Goal: Find specific page/section: Find specific page/section

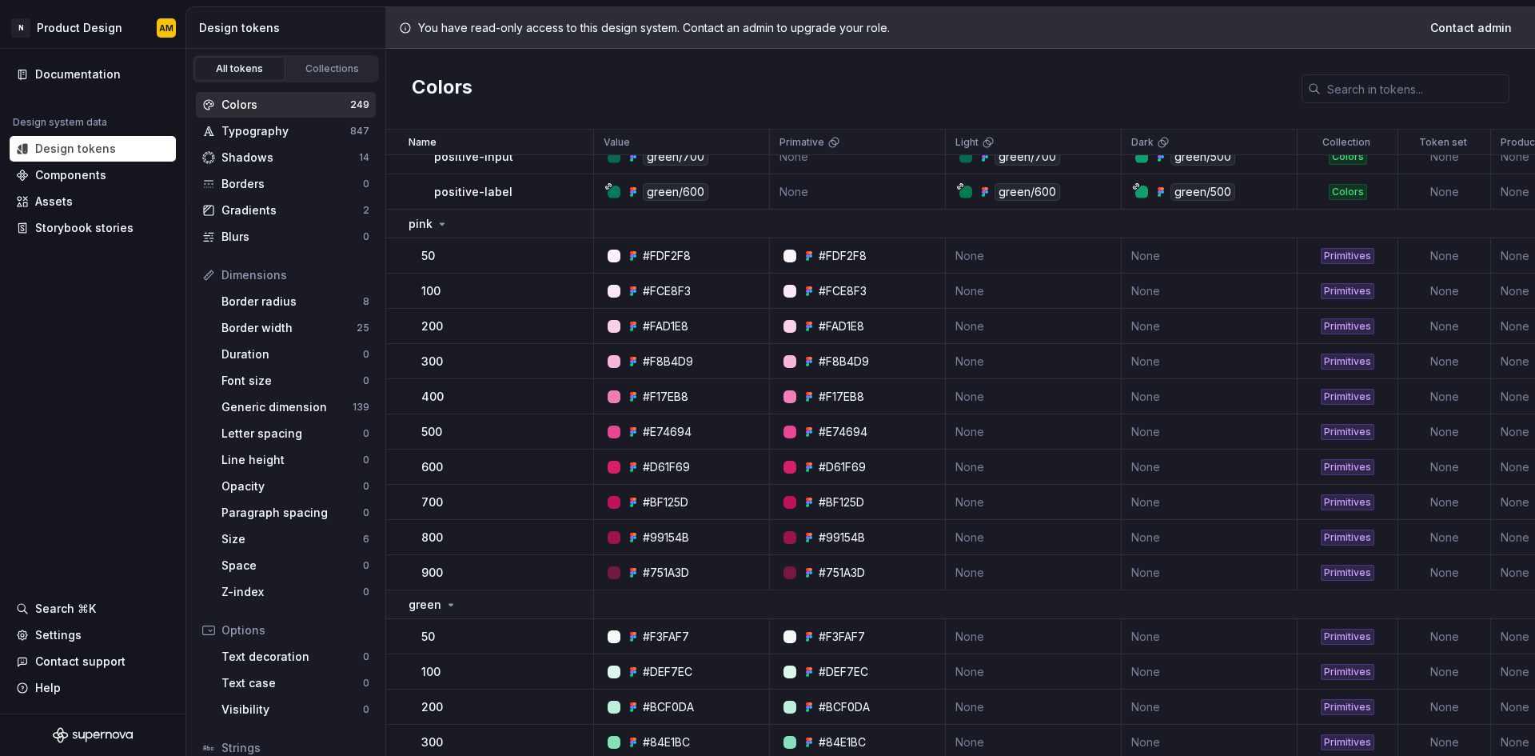
scroll to position [6078, 0]
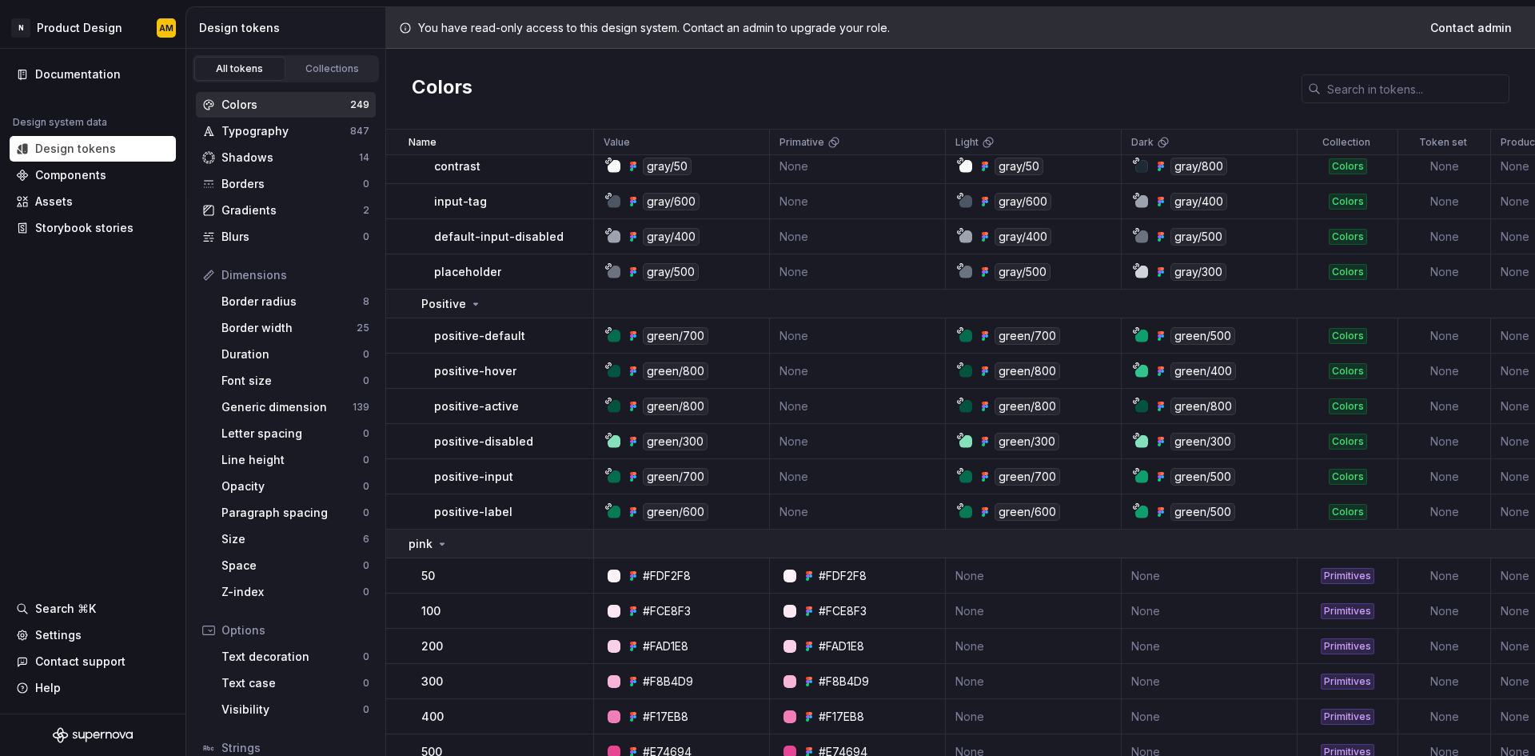
click at [436, 547] on icon at bounding box center [442, 543] width 13 height 13
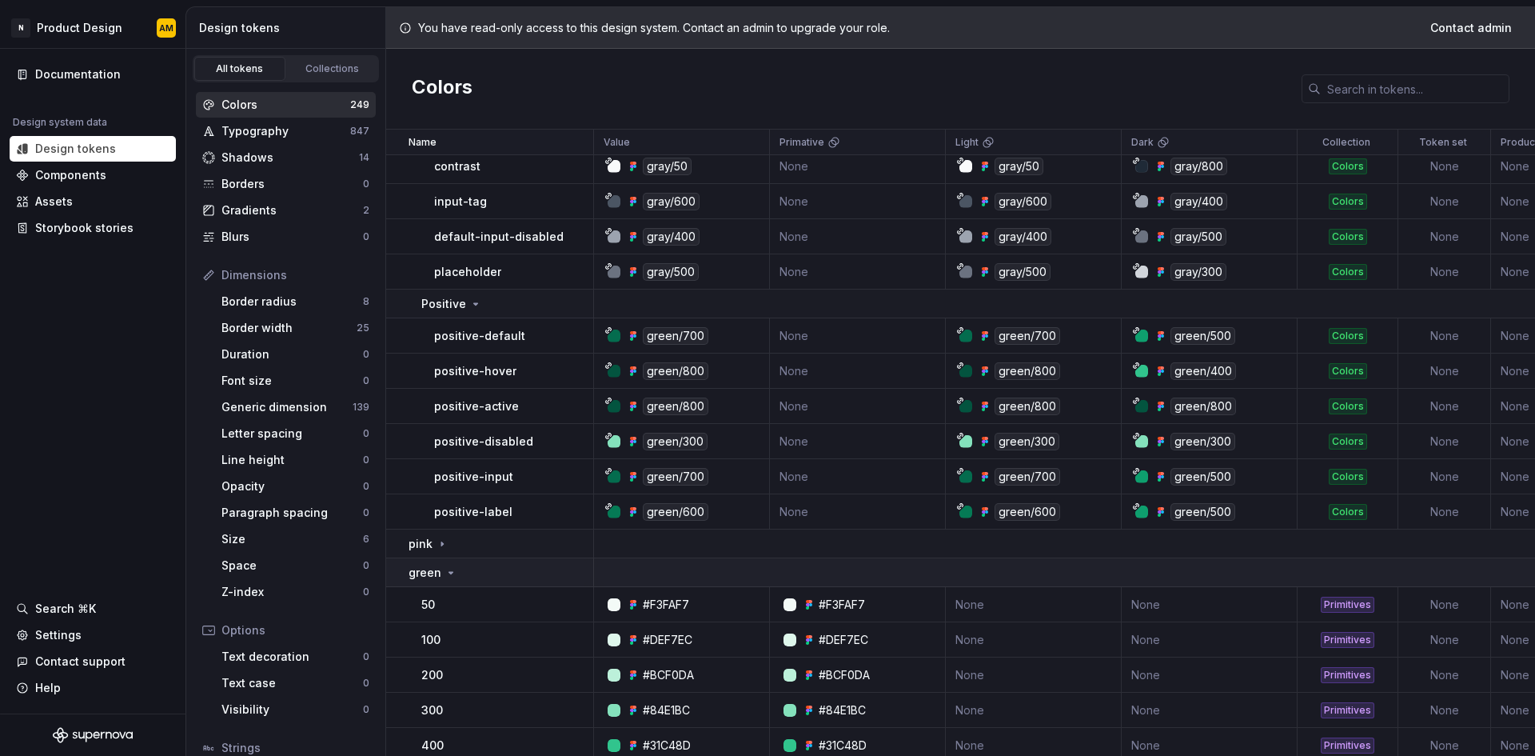
click at [449, 567] on icon at bounding box center [451, 572] width 13 height 13
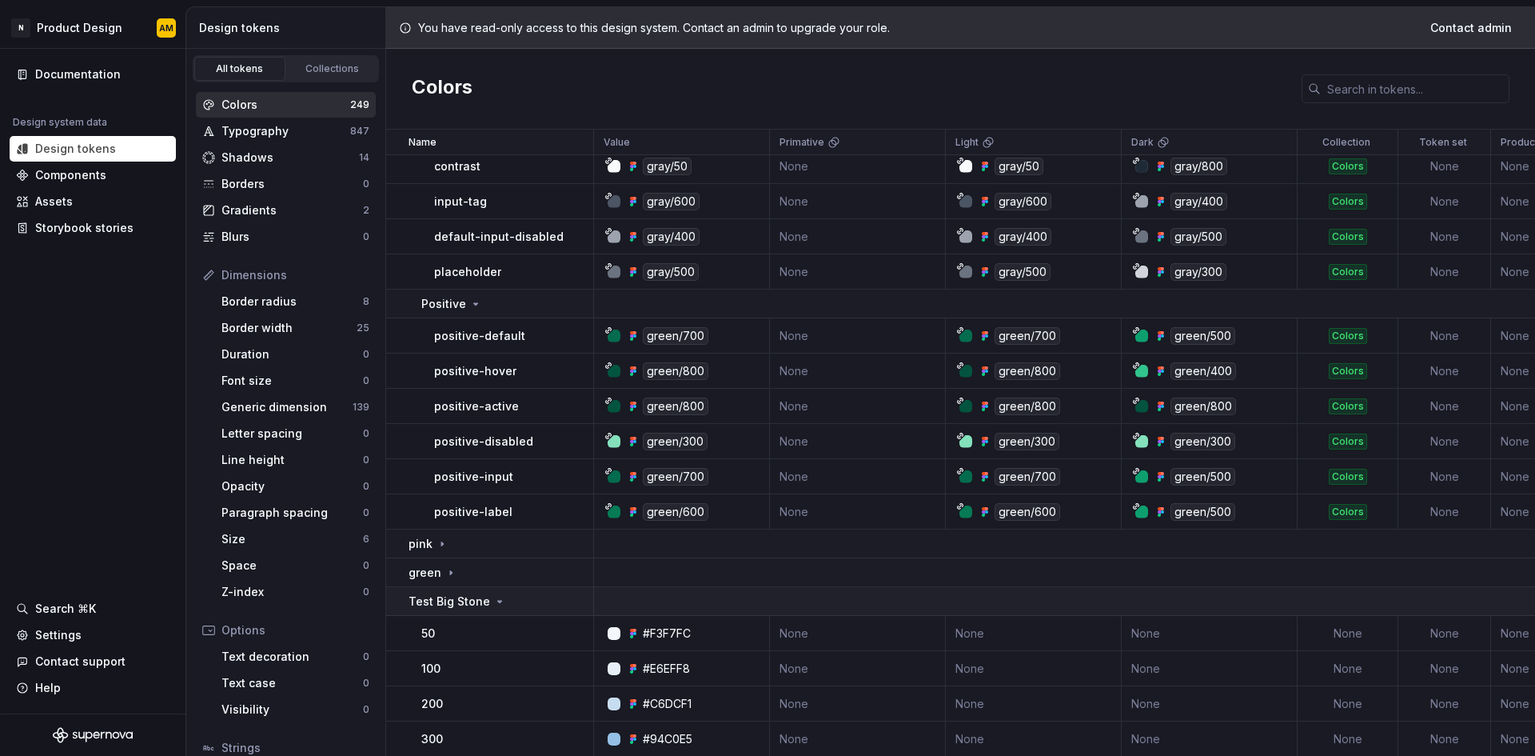
click at [493, 605] on icon at bounding box center [499, 601] width 13 height 13
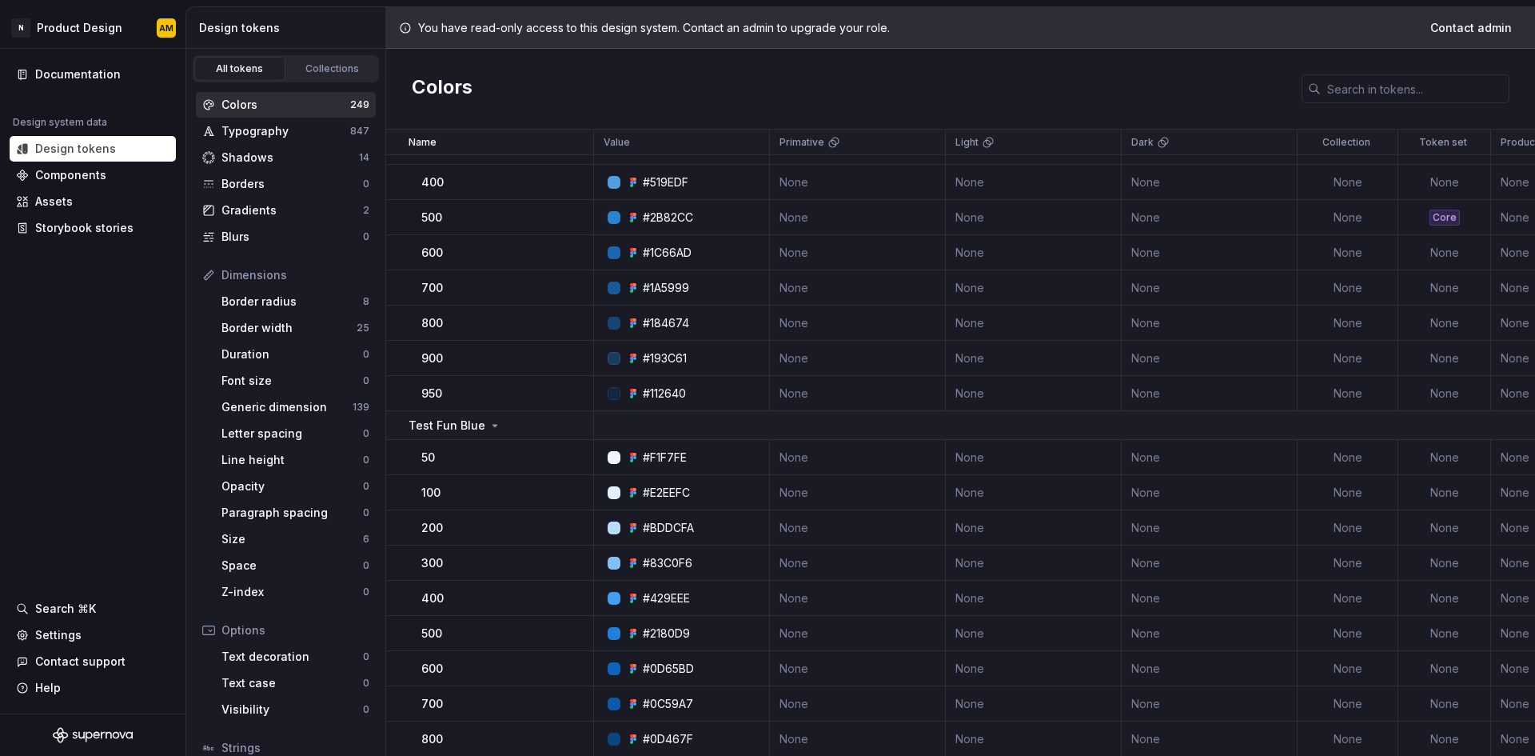
scroll to position [6717, 0]
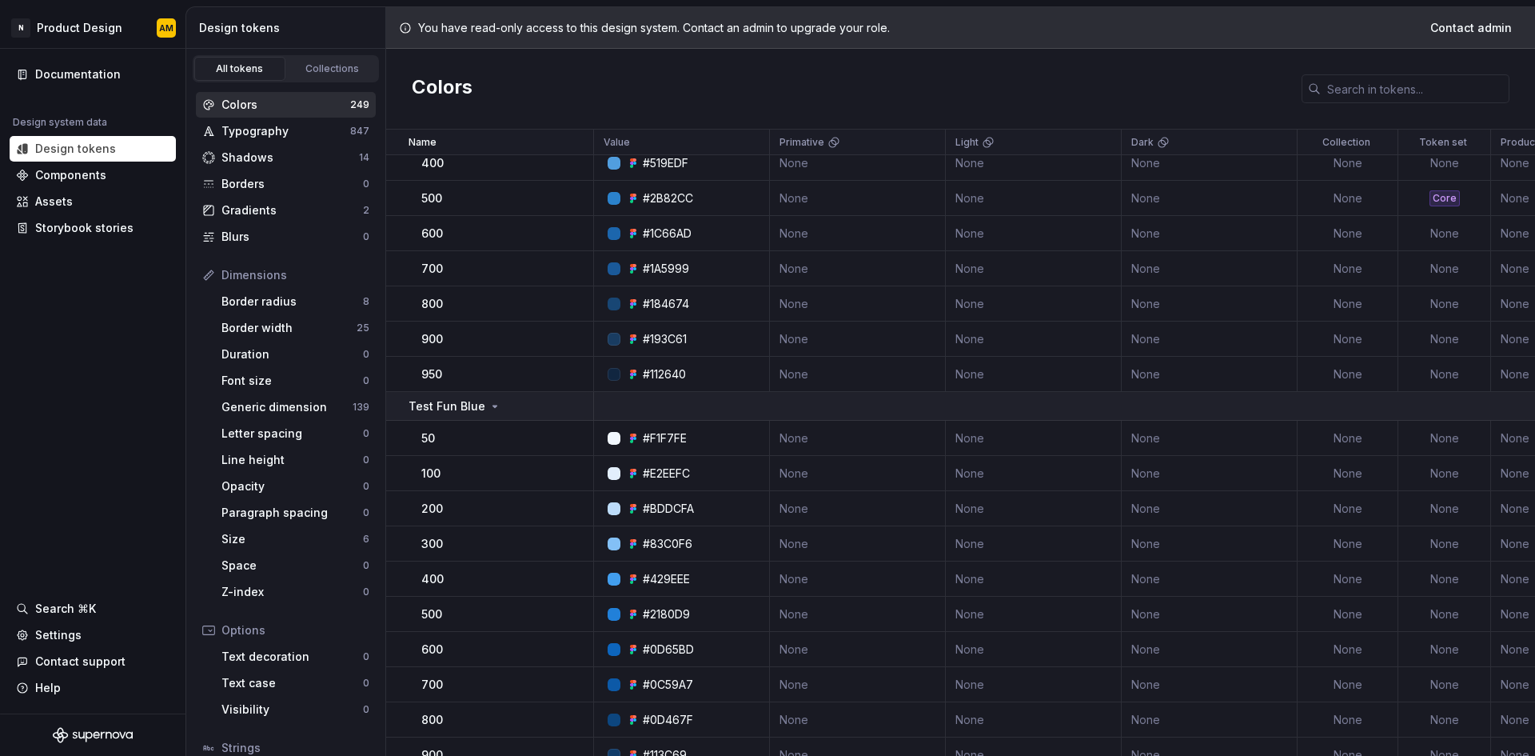
click at [489, 409] on icon at bounding box center [495, 406] width 13 height 13
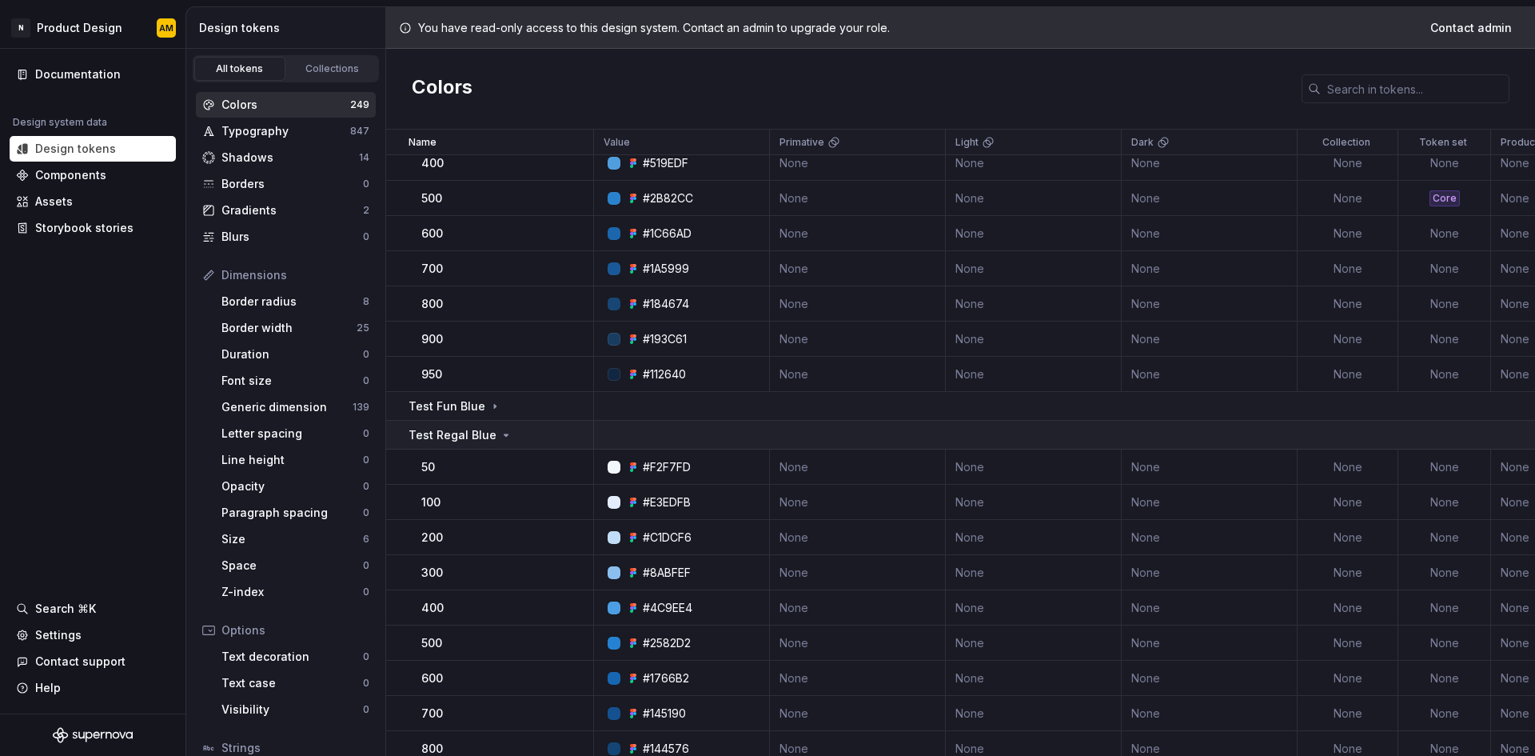
click at [500, 433] on icon at bounding box center [506, 435] width 13 height 13
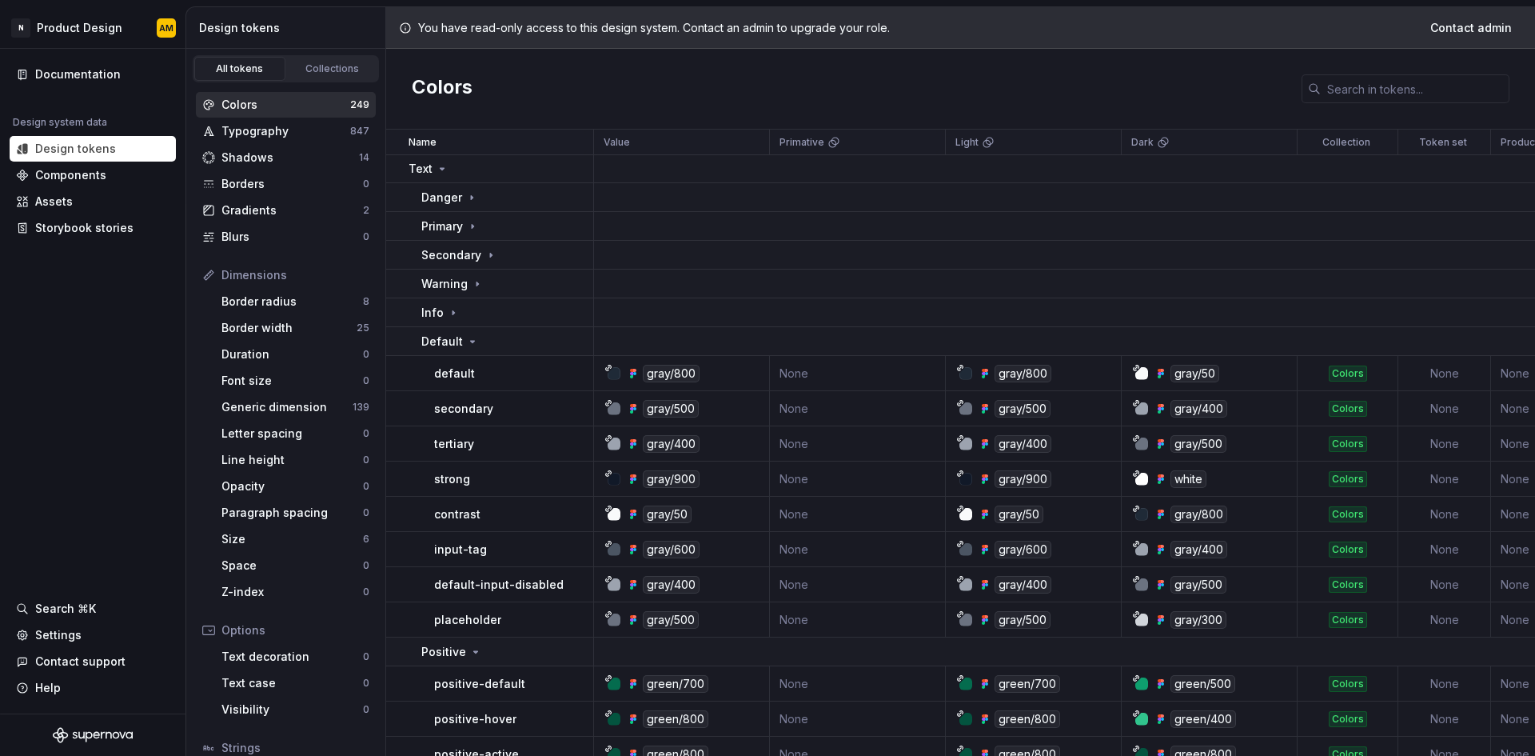
scroll to position [5699, 0]
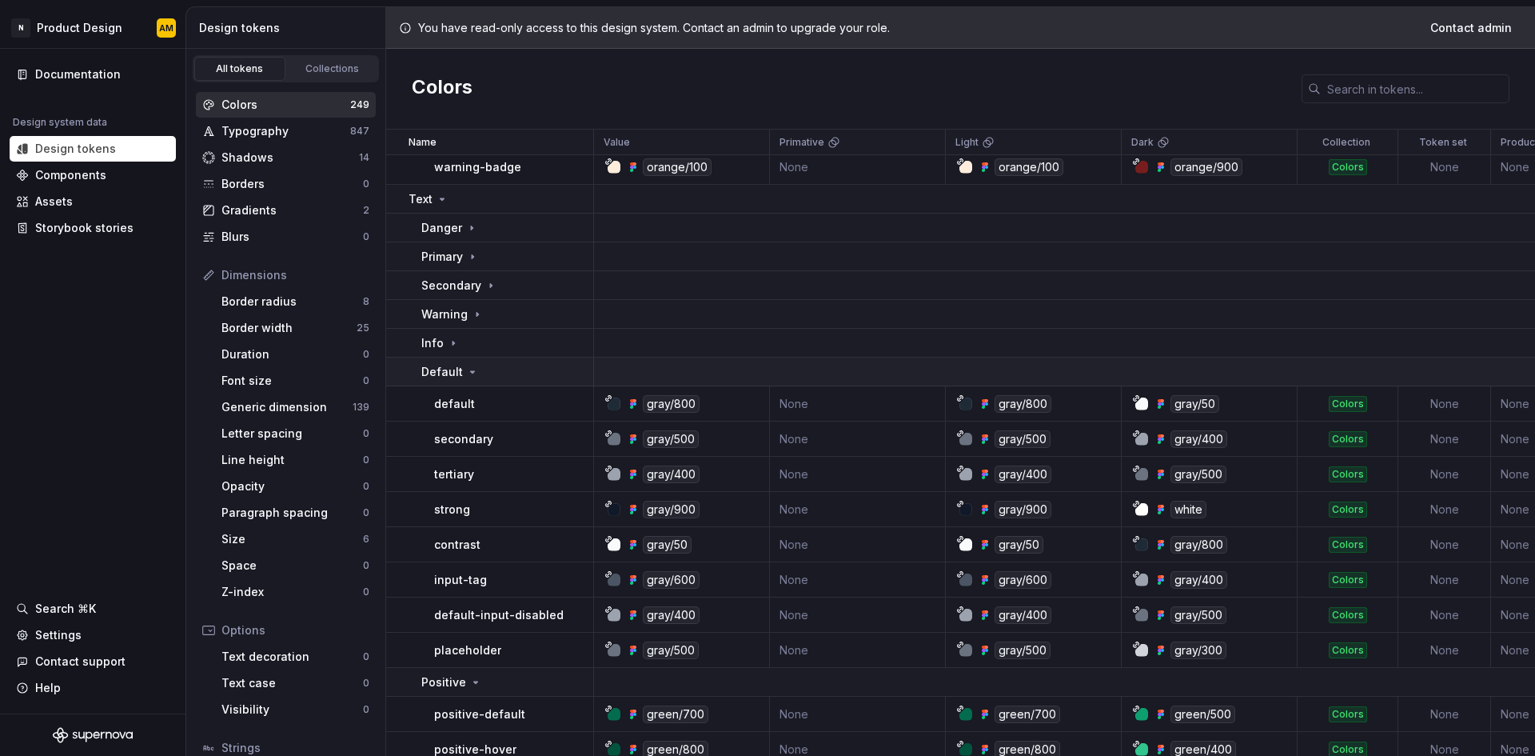
click at [473, 377] on icon at bounding box center [472, 371] width 13 height 13
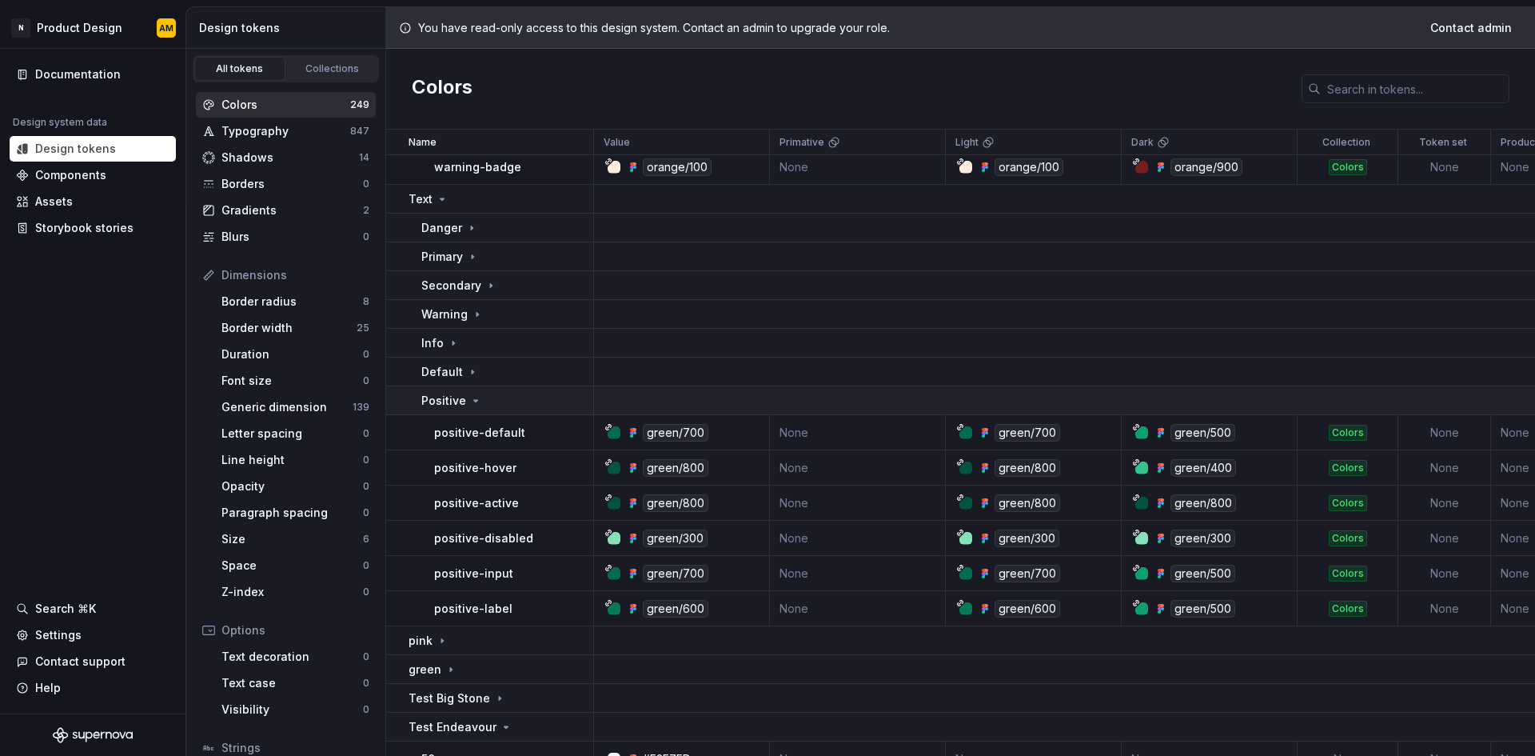
click at [478, 397] on icon at bounding box center [475, 400] width 13 height 13
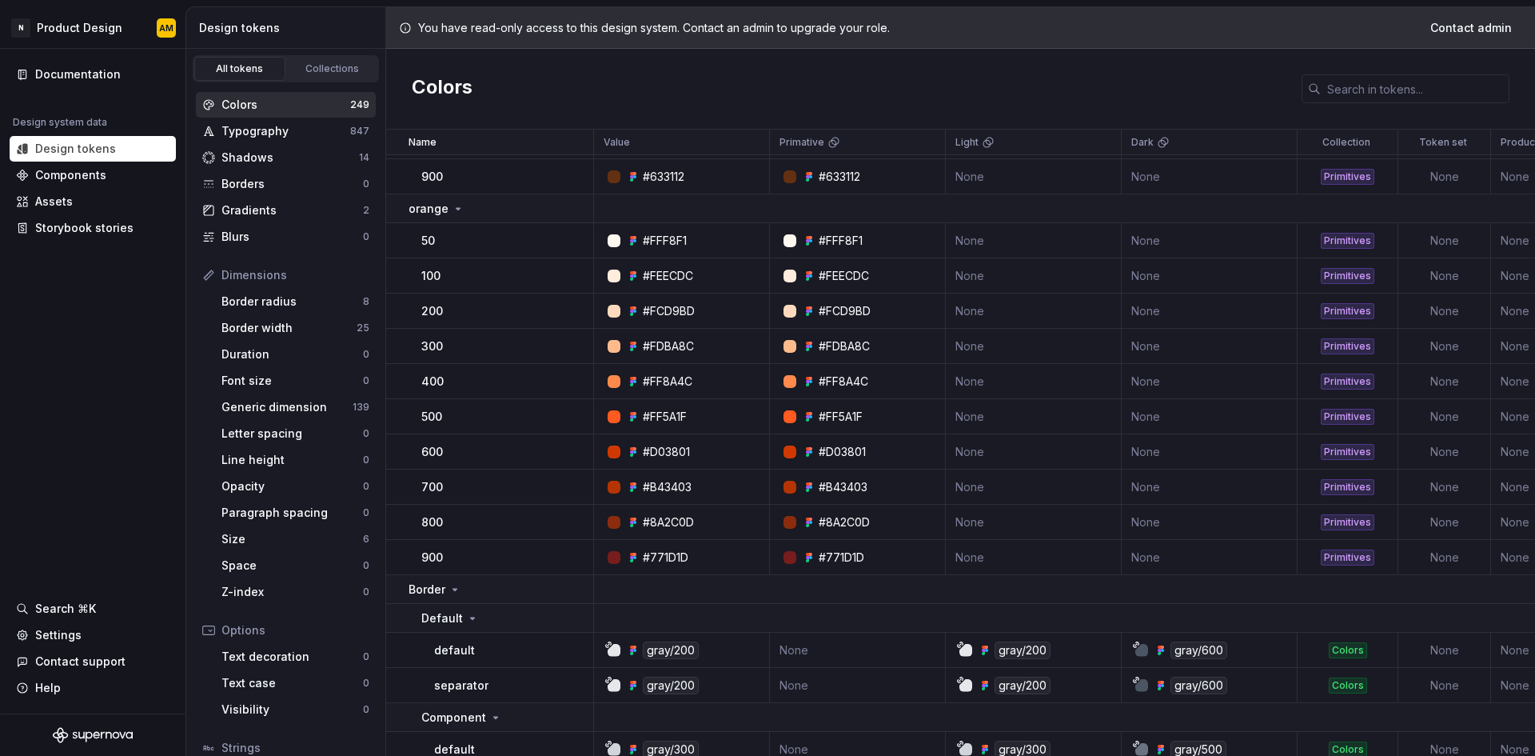
scroll to position [0, 0]
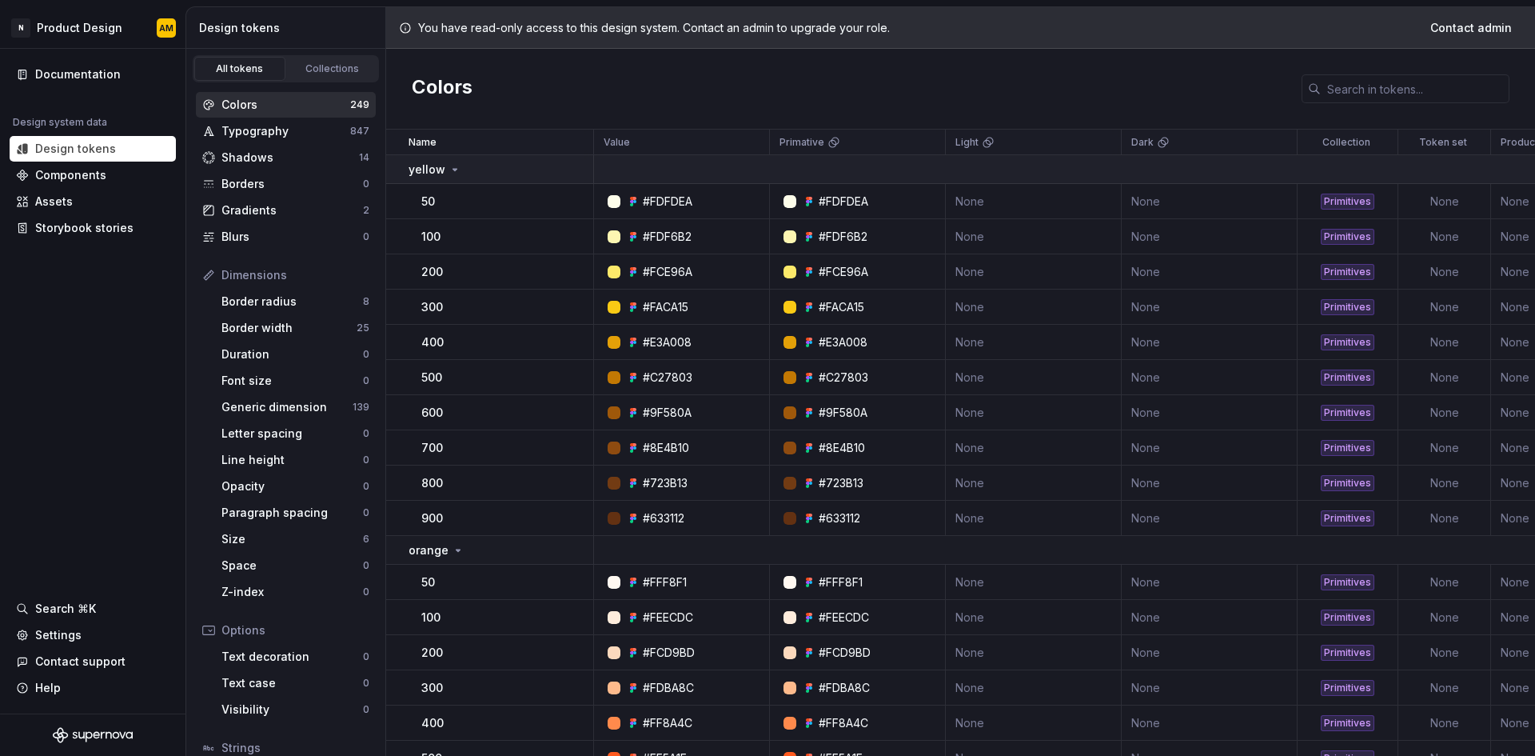
click at [454, 164] on icon at bounding box center [455, 169] width 13 height 13
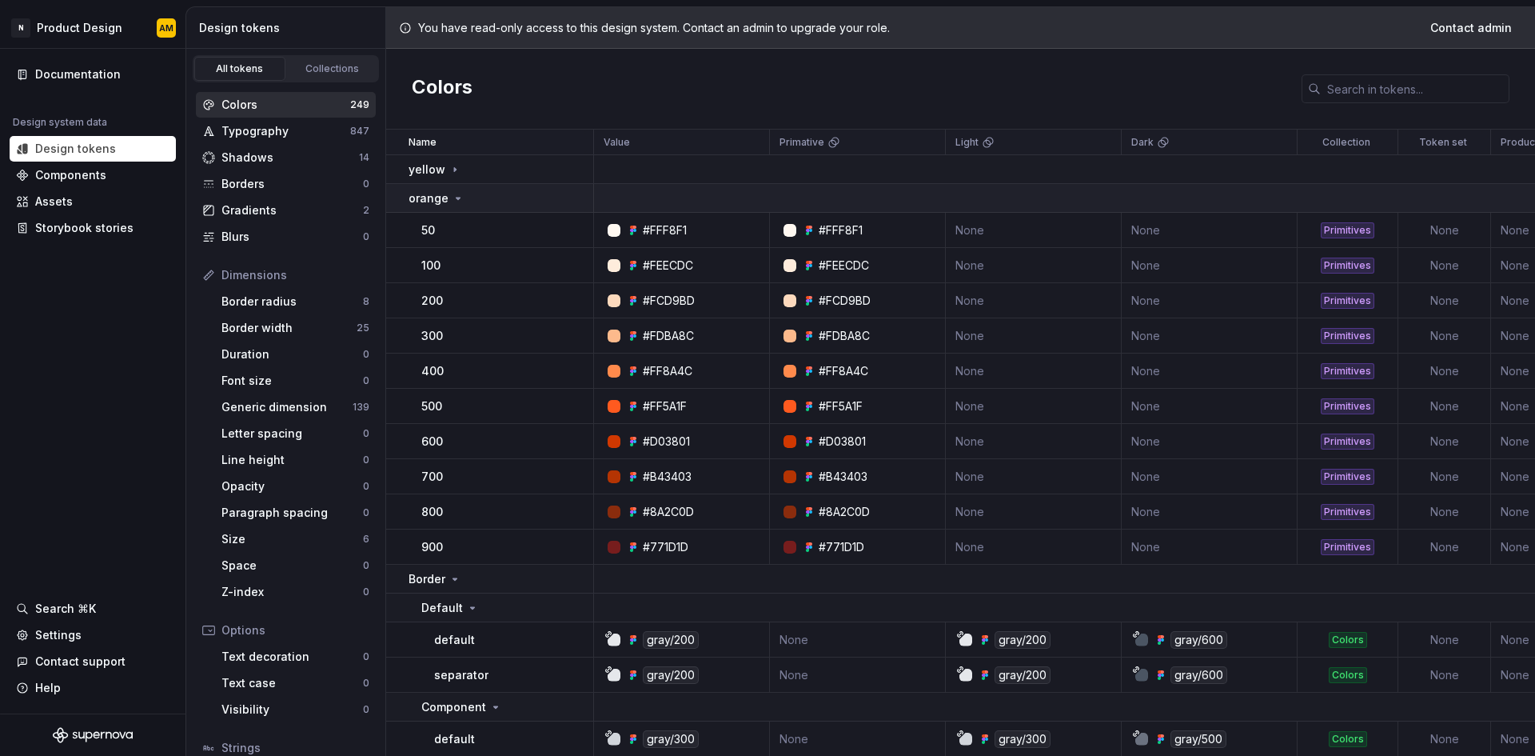
click at [459, 197] on icon at bounding box center [458, 198] width 13 height 13
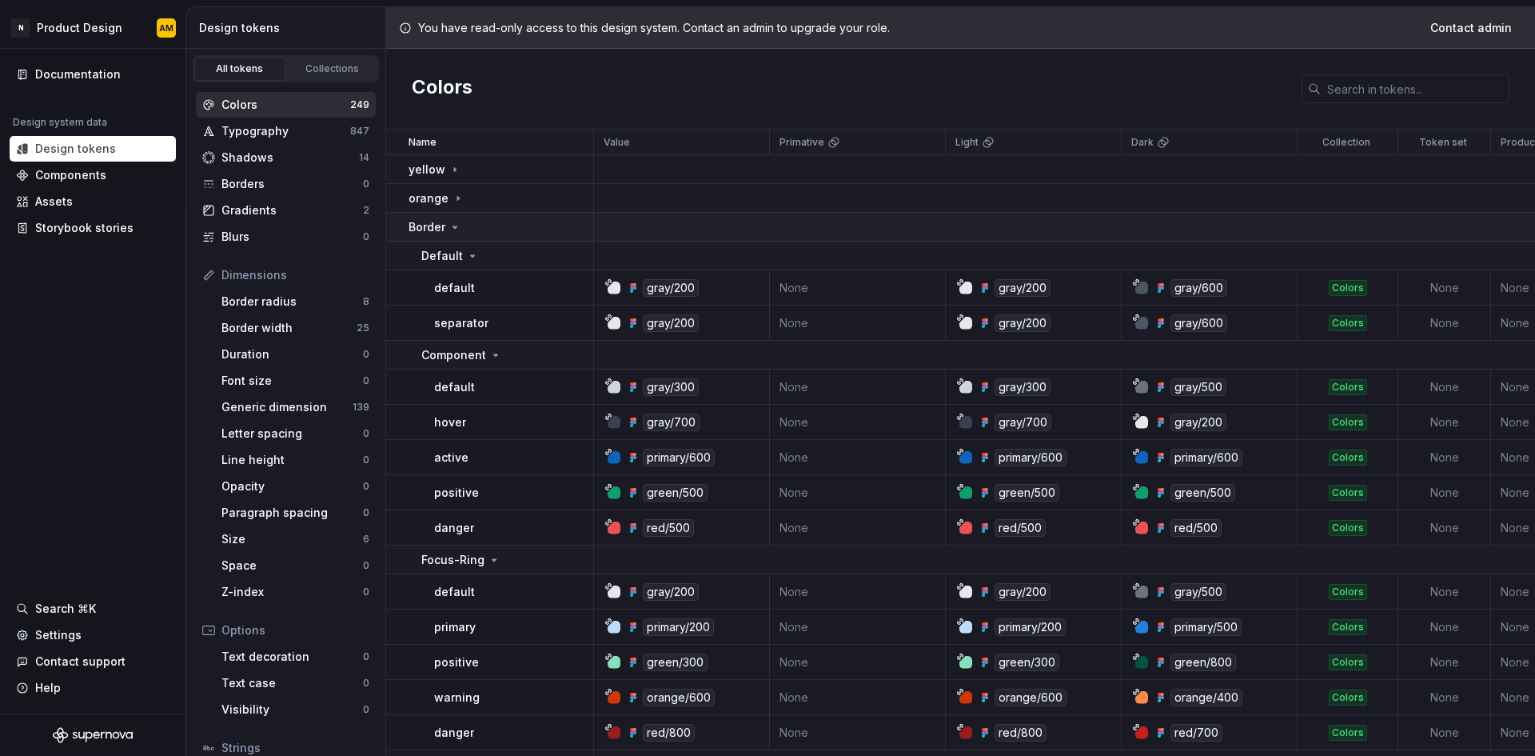
click at [457, 217] on td "Border" at bounding box center [490, 227] width 208 height 29
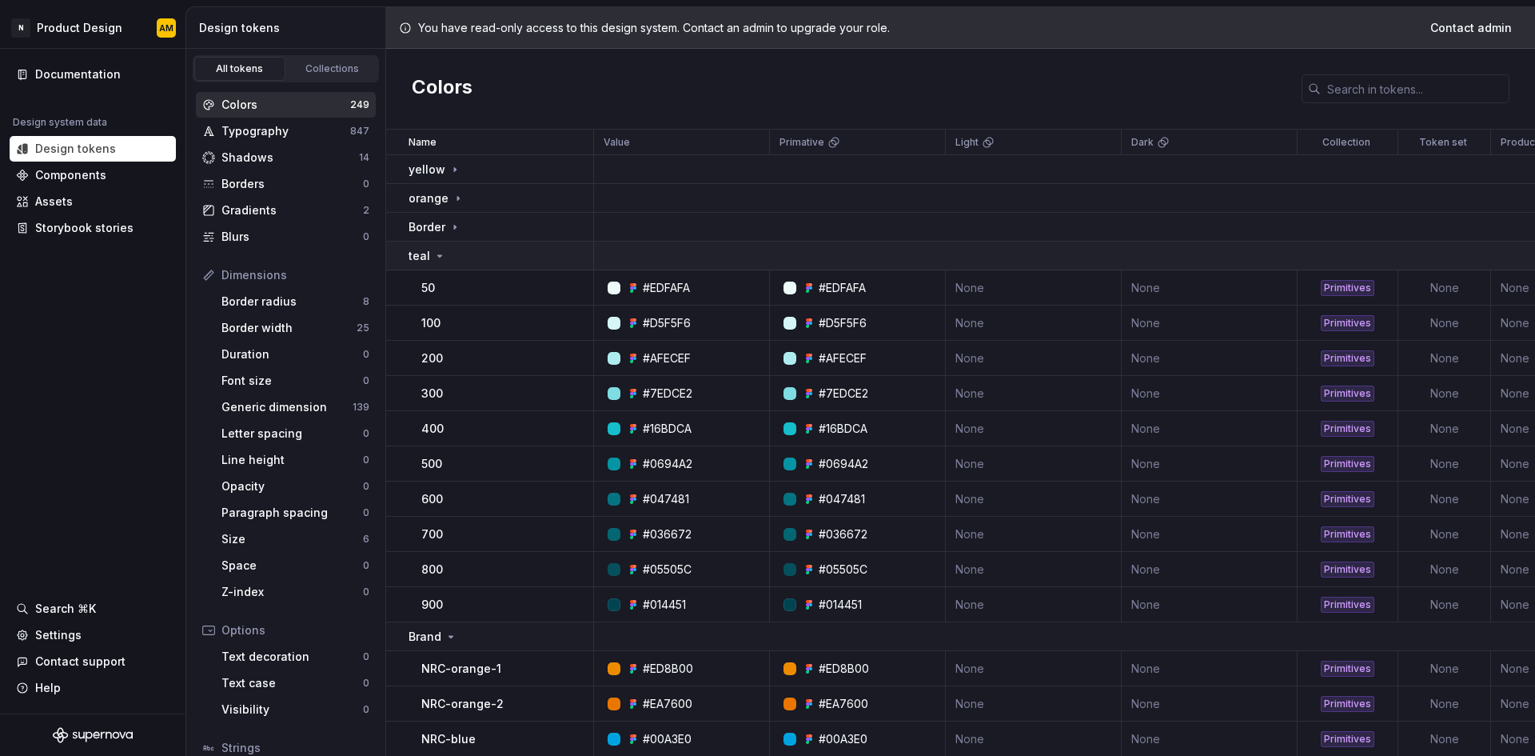
click at [445, 254] on div "teal" at bounding box center [501, 256] width 184 height 16
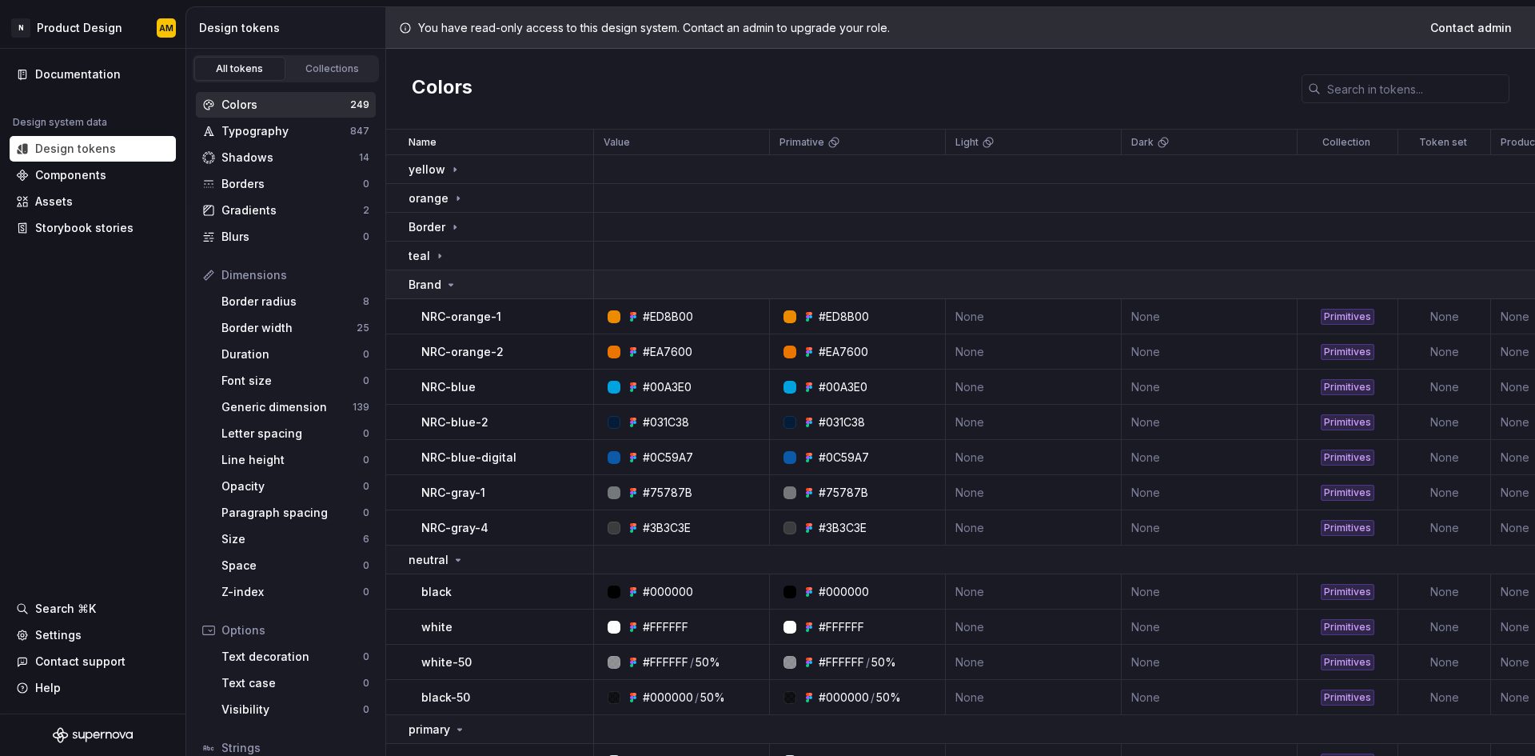
click at [447, 281] on icon at bounding box center [451, 284] width 13 height 13
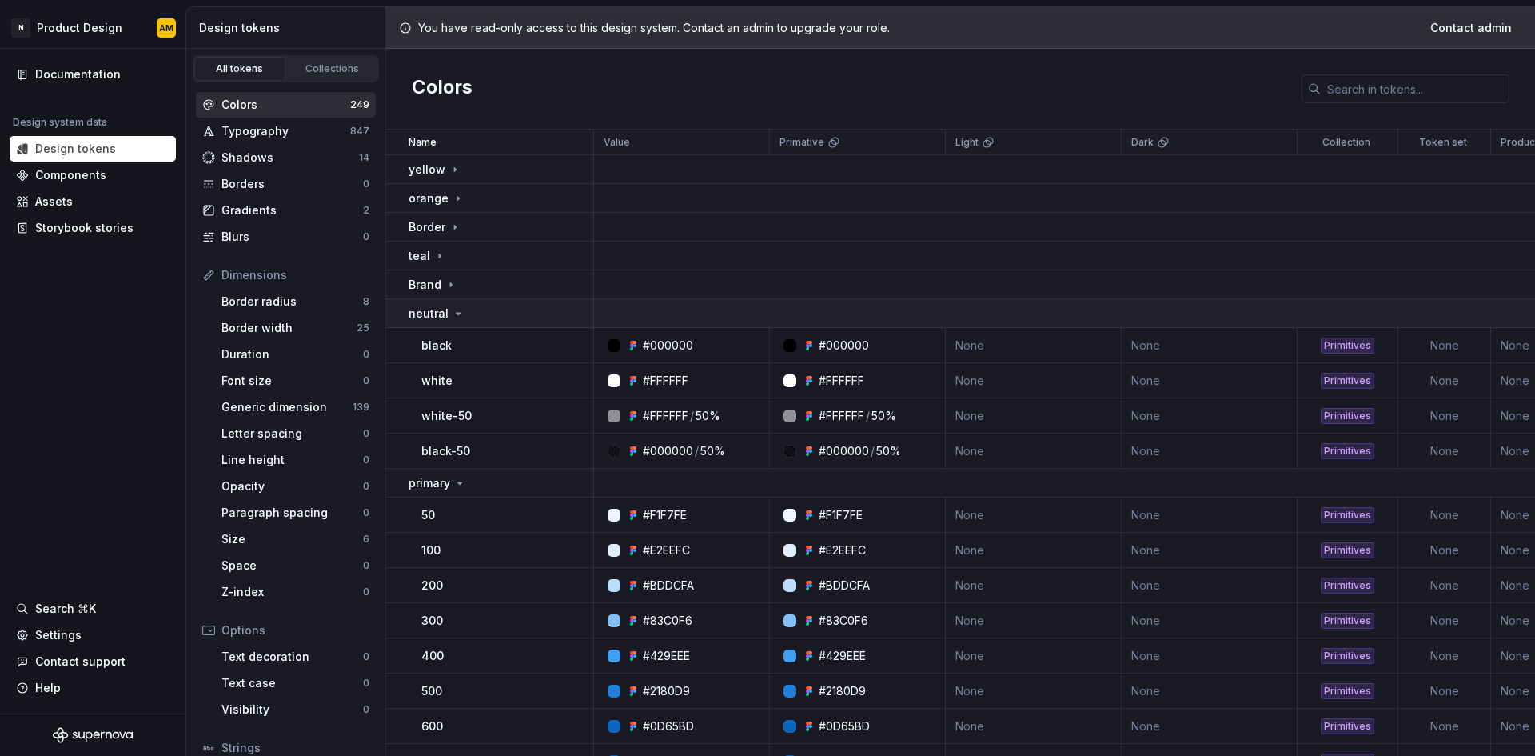
click at [452, 311] on icon at bounding box center [458, 313] width 13 height 13
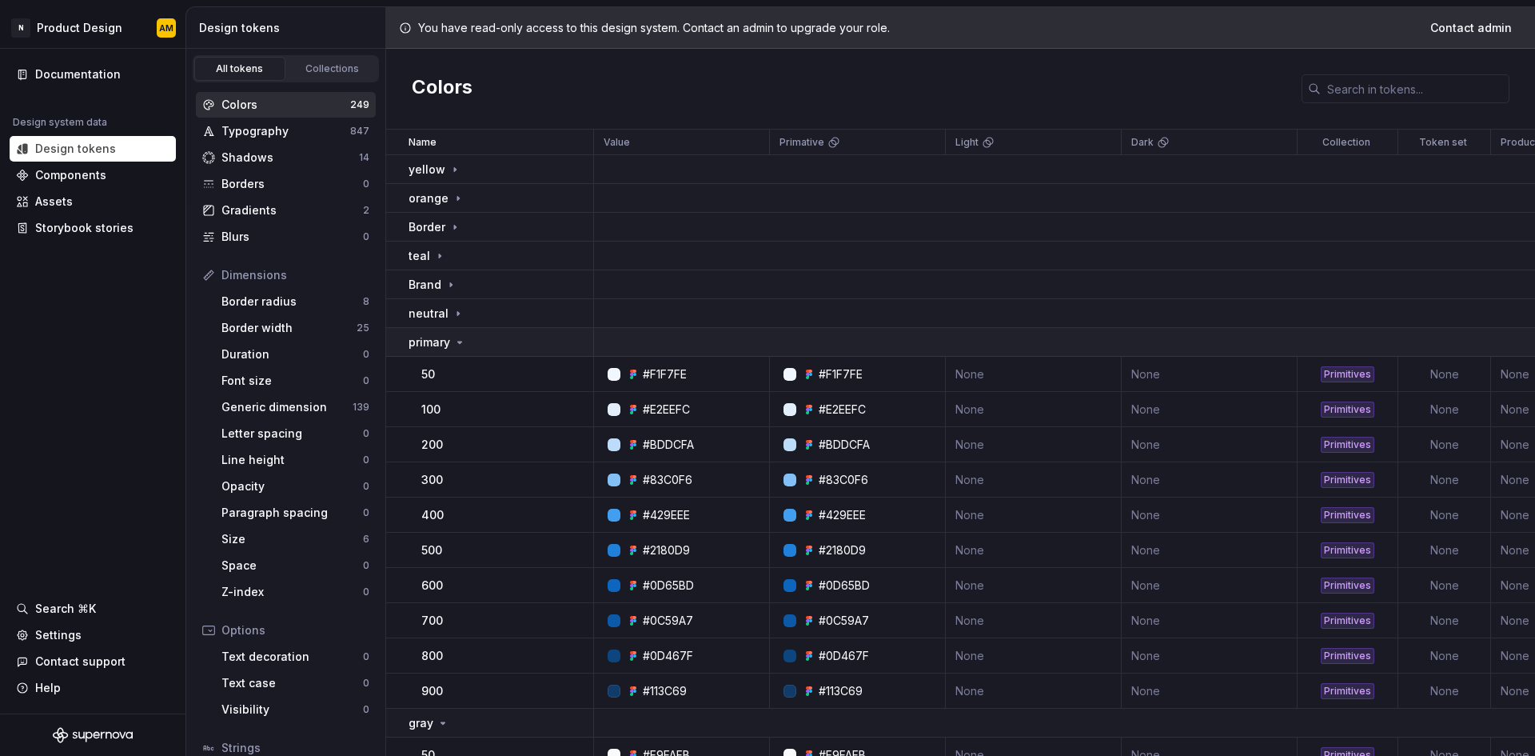
click at [453, 348] on div "primary" at bounding box center [438, 342] width 58 height 16
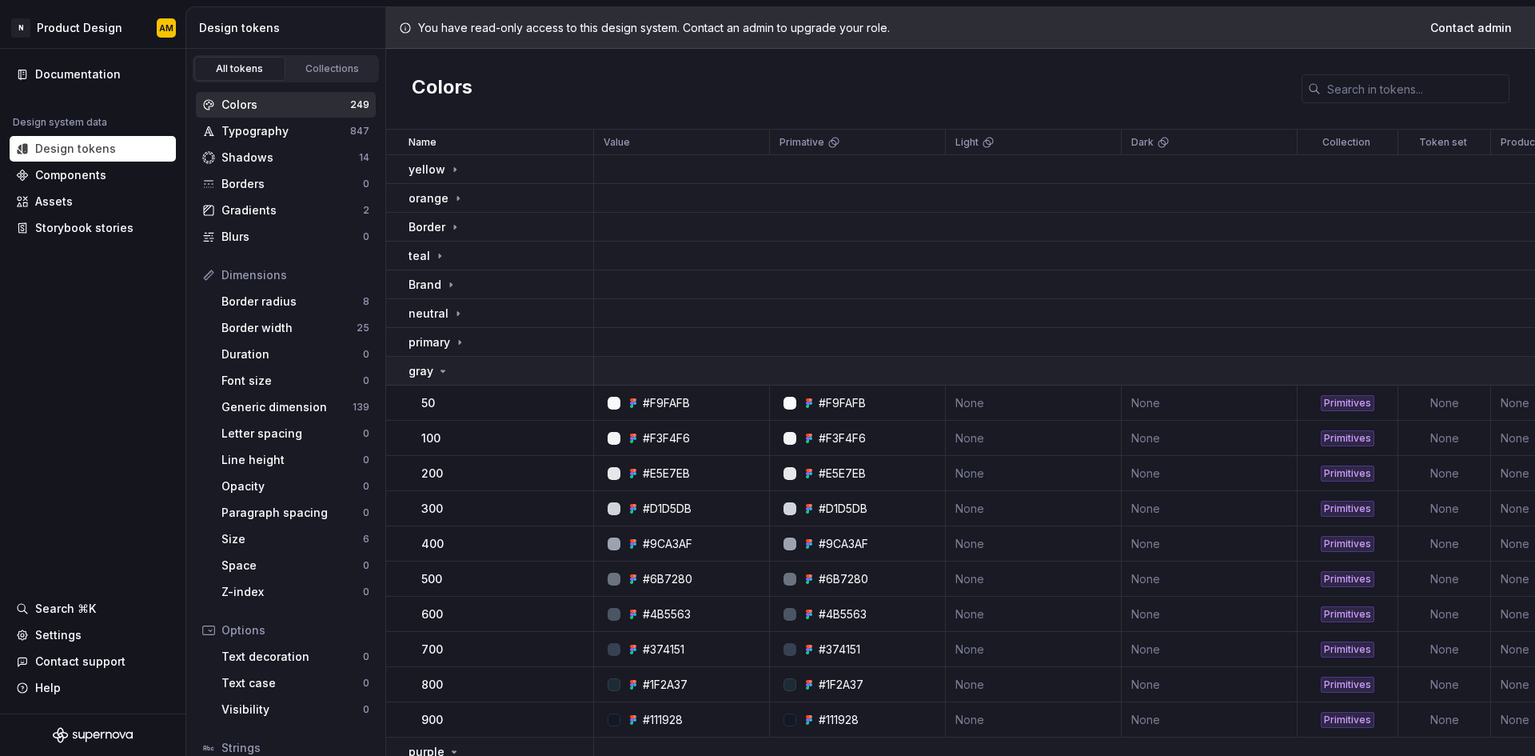
click at [453, 365] on div "gray" at bounding box center [501, 371] width 184 height 16
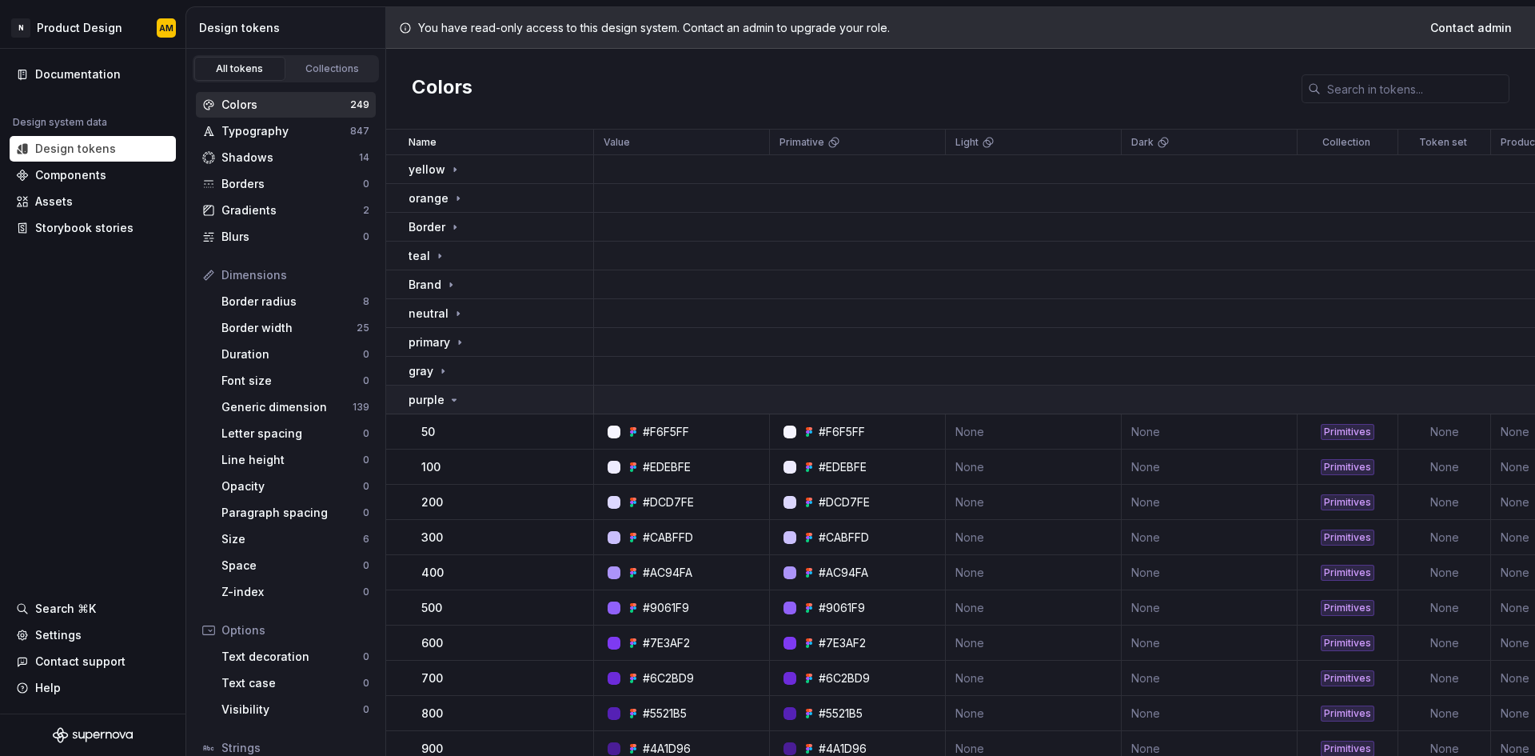
click at [450, 397] on icon at bounding box center [454, 399] width 13 height 13
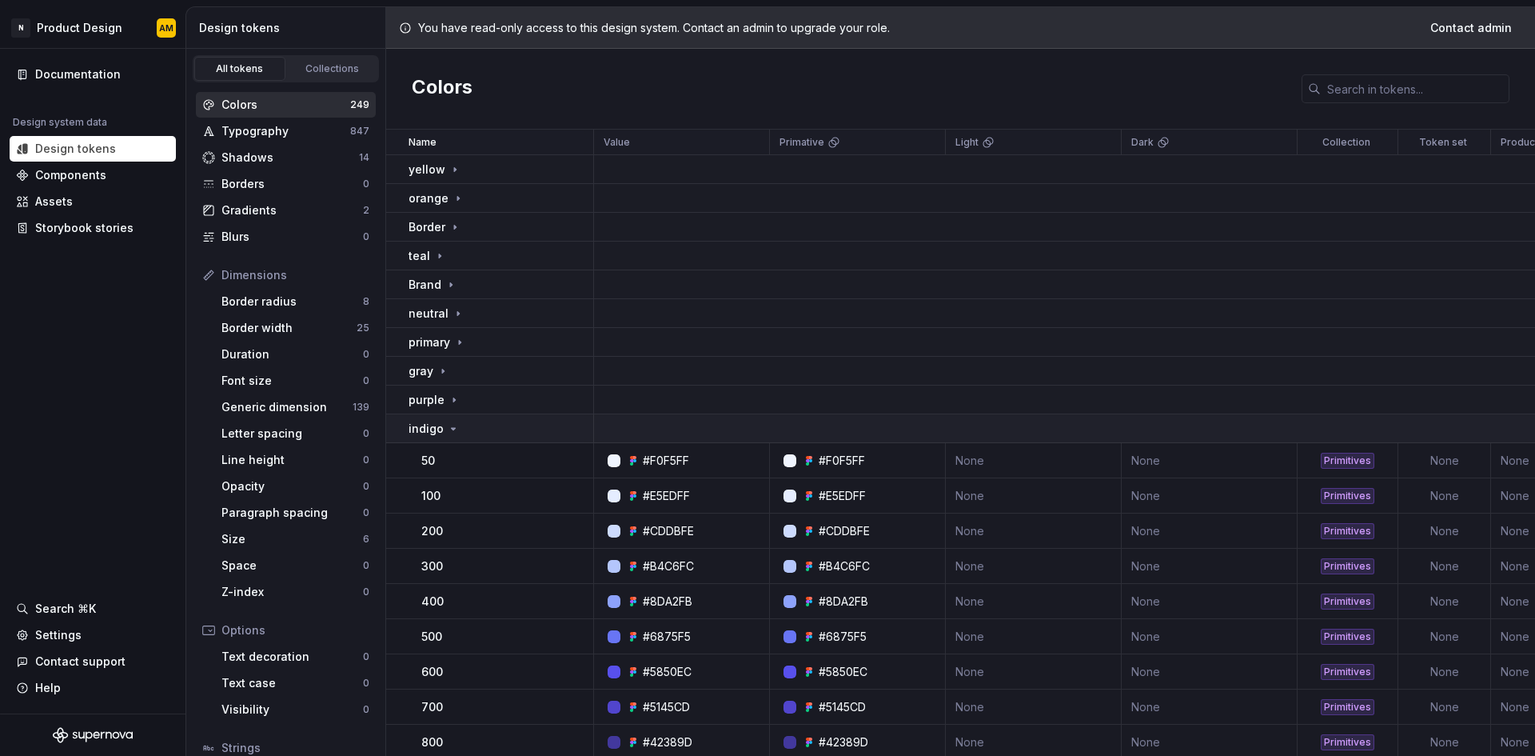
click at [447, 433] on icon at bounding box center [453, 428] width 13 height 13
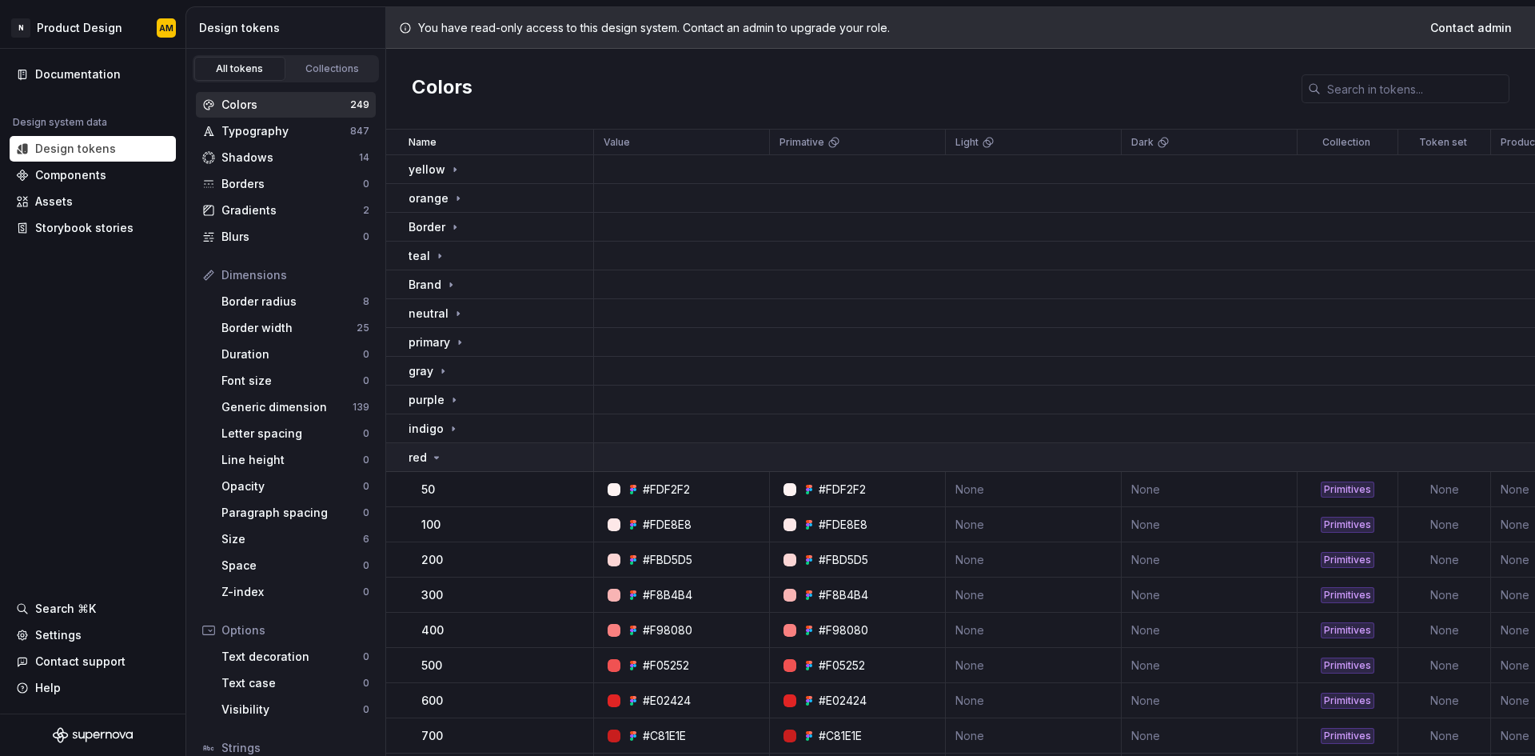
click at [447, 461] on div "red" at bounding box center [501, 457] width 184 height 16
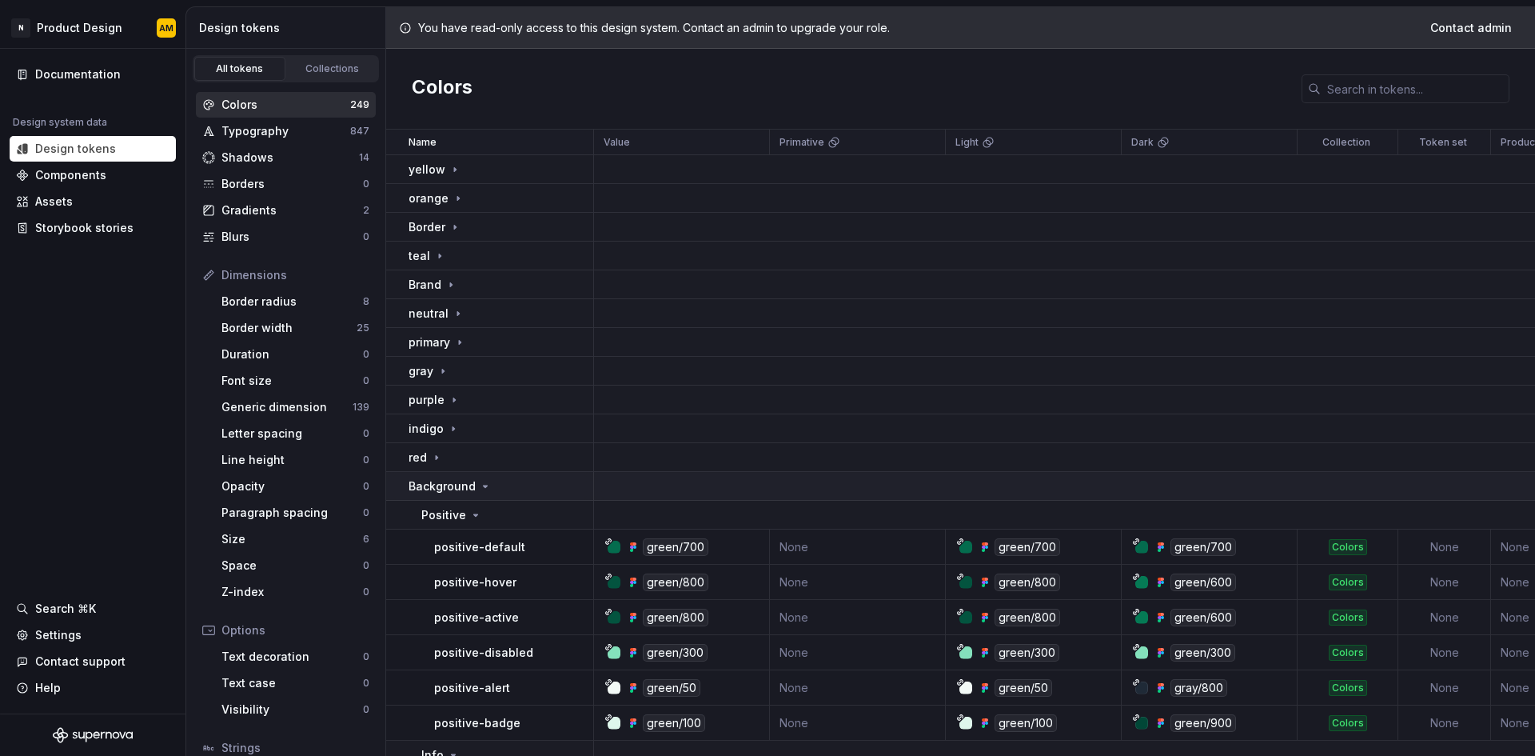
click at [486, 487] on icon at bounding box center [485, 486] width 13 height 13
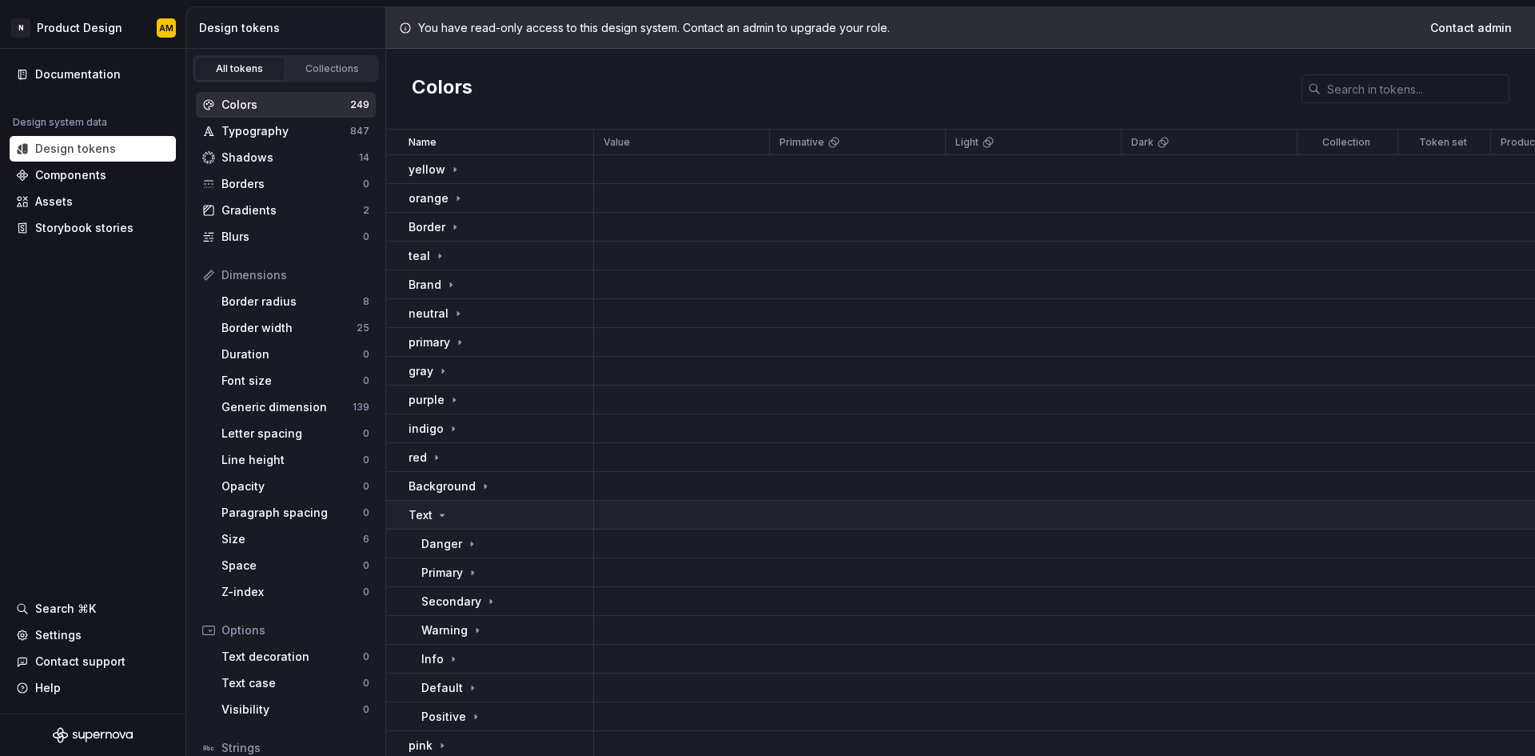
click at [478, 512] on div "Text" at bounding box center [501, 515] width 184 height 16
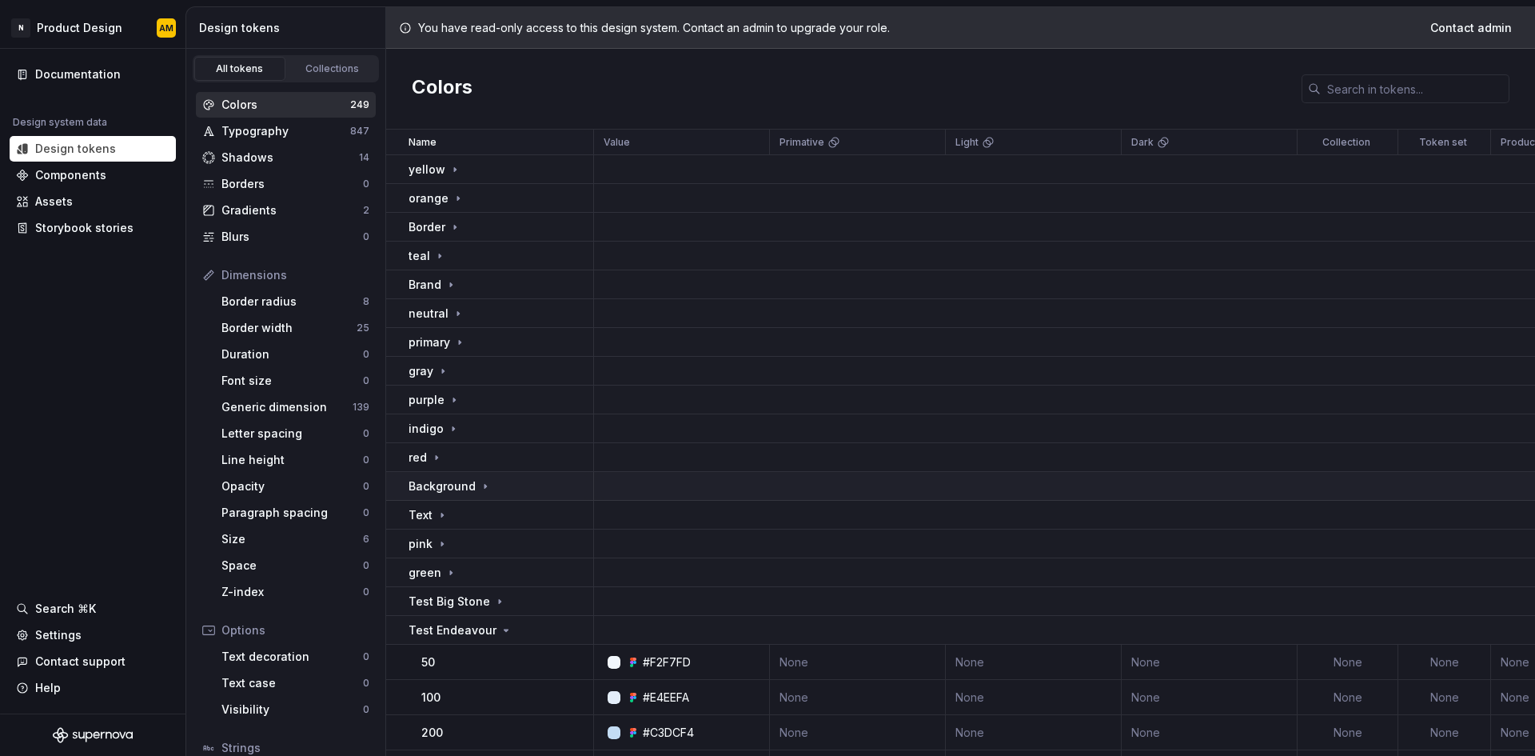
click at [485, 487] on icon at bounding box center [486, 486] width 2 height 4
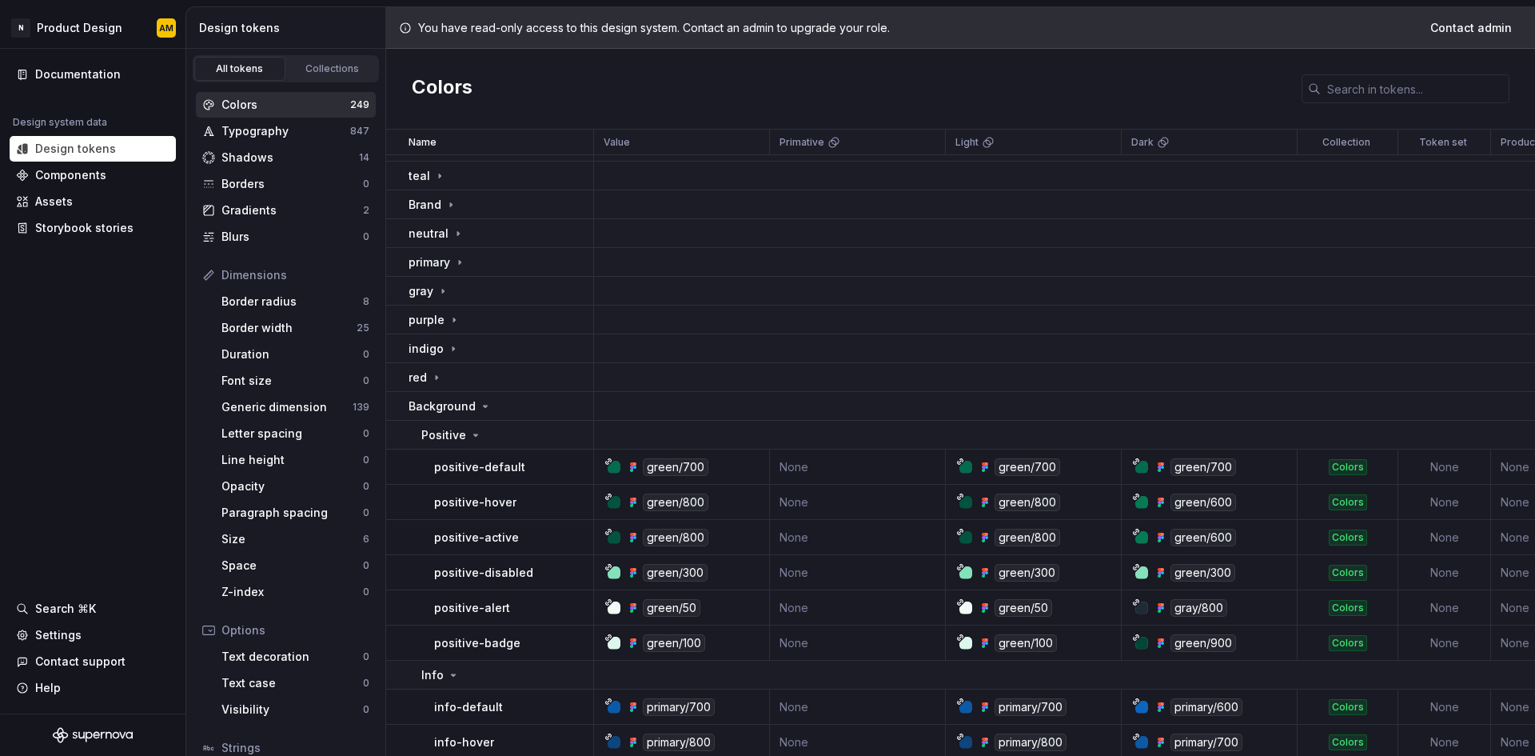
scroll to position [160, 0]
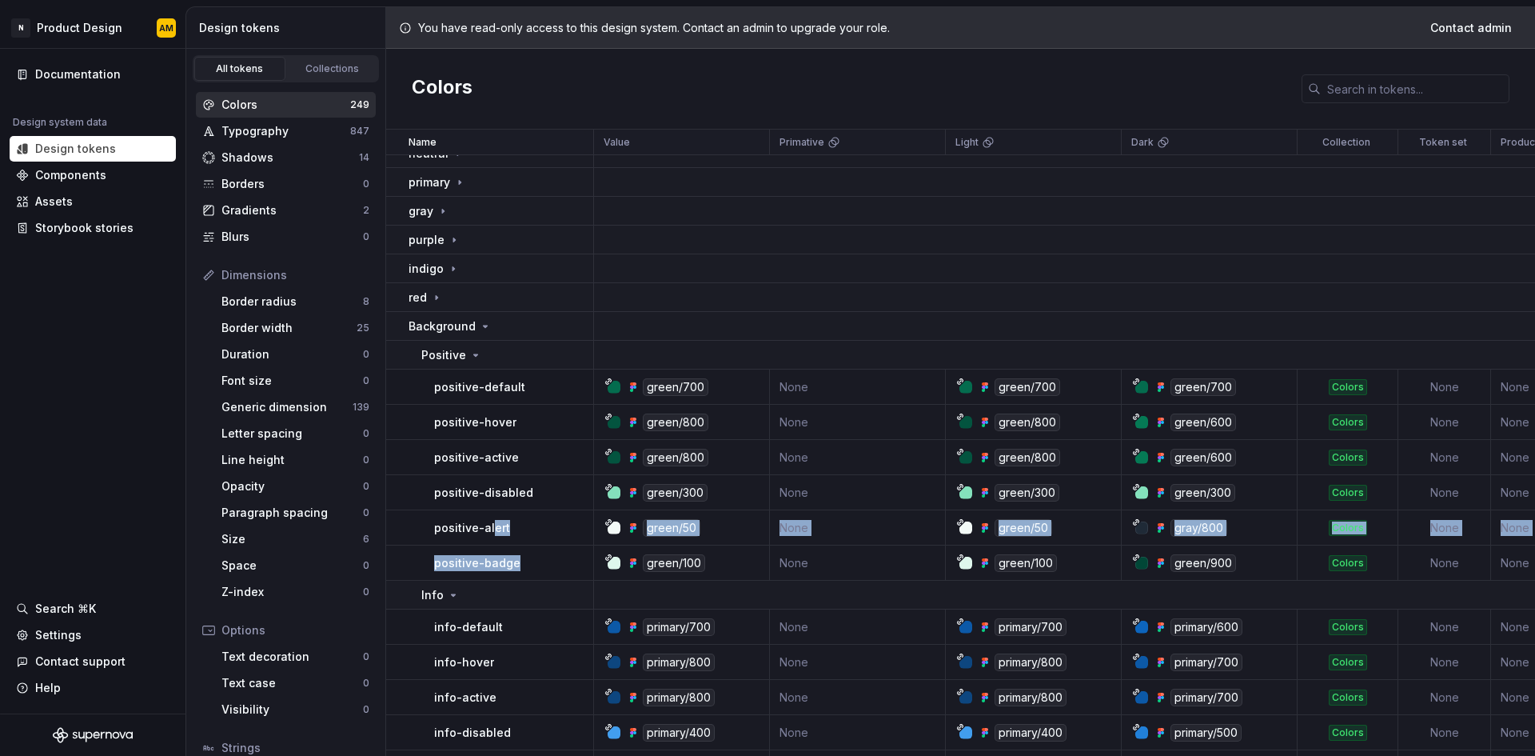
drag, startPoint x: 514, startPoint y: 556, endPoint x: 491, endPoint y: 517, distance: 45.5
click at [453, 398] on td "positive-default" at bounding box center [490, 386] width 208 height 35
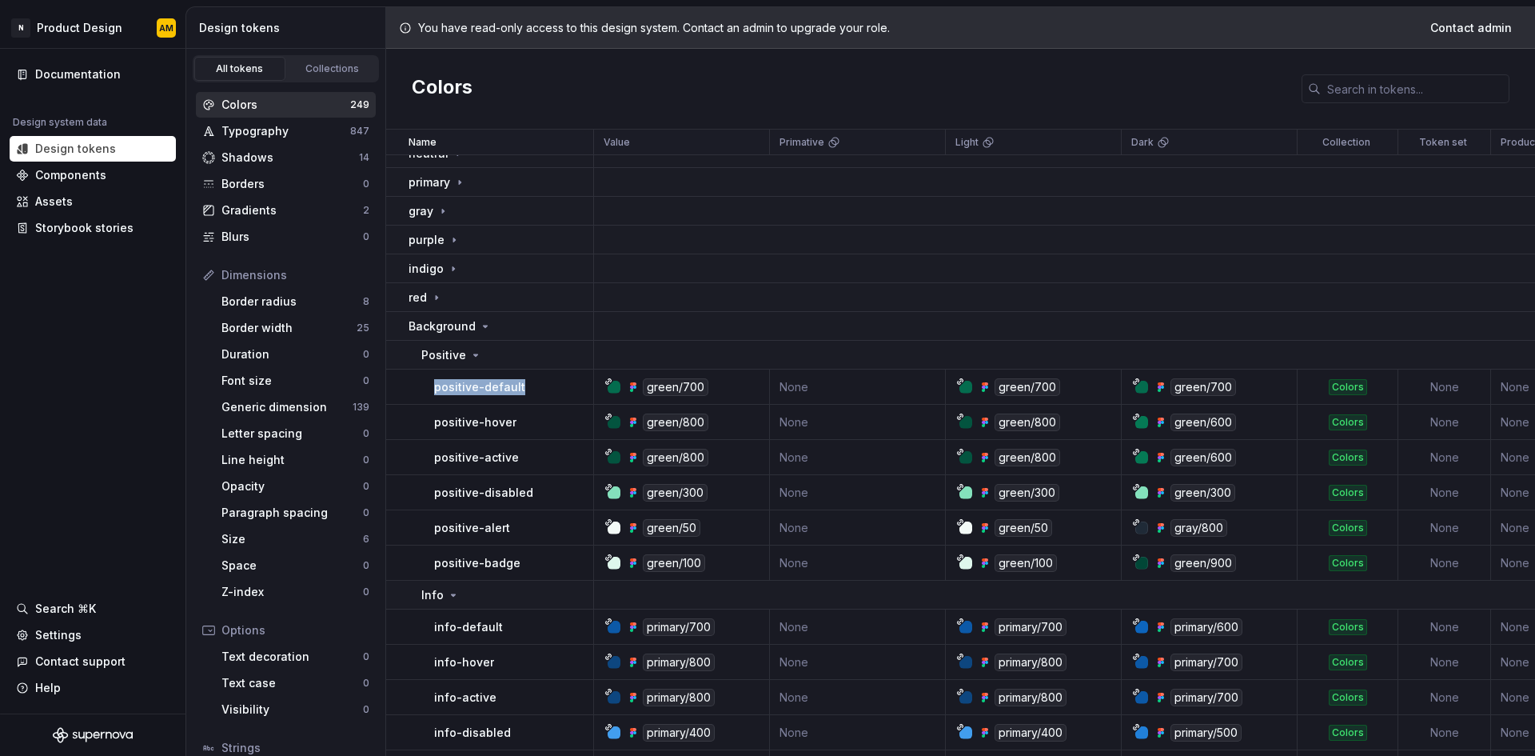
drag, startPoint x: 528, startPoint y: 382, endPoint x: 429, endPoint y: 380, distance: 99.2
click at [429, 380] on td "positive-default" at bounding box center [490, 386] width 208 height 35
click at [450, 275] on div "indigo" at bounding box center [434, 269] width 51 height 16
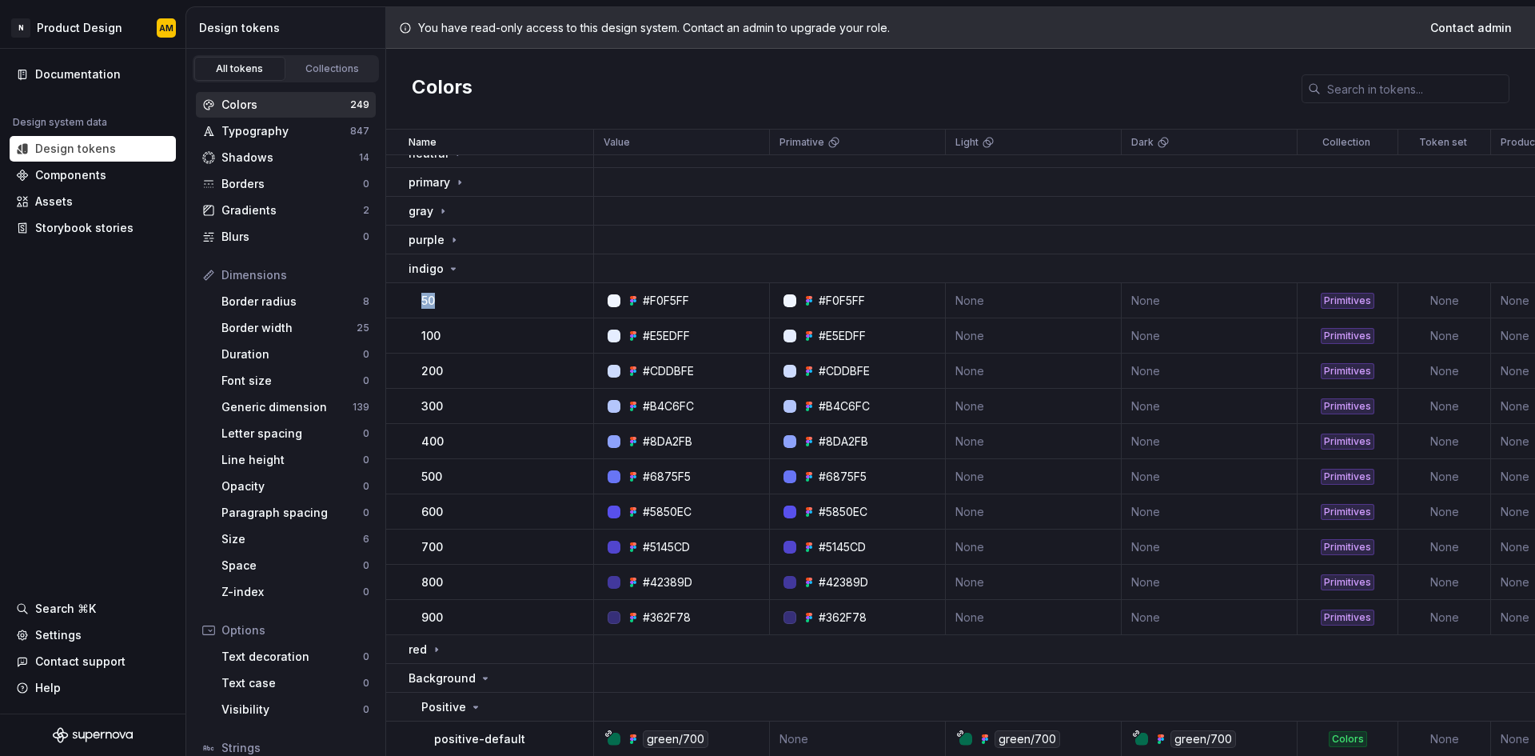
drag, startPoint x: 421, startPoint y: 303, endPoint x: 441, endPoint y: 301, distance: 20.1
click at [441, 301] on td "50" at bounding box center [490, 300] width 208 height 35
click at [452, 262] on icon at bounding box center [453, 268] width 13 height 13
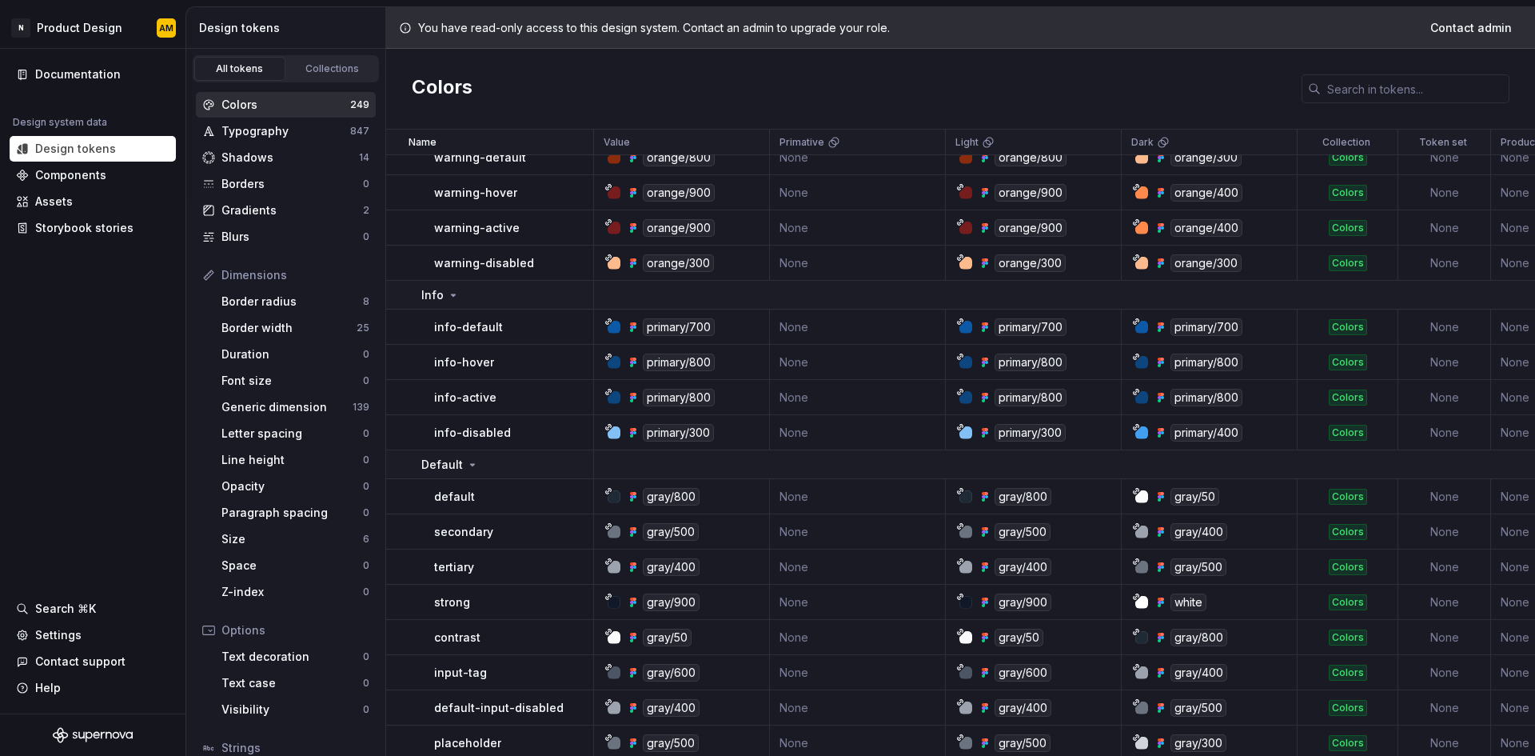
scroll to position [6557, 0]
click at [721, 572] on div "gray/400" at bounding box center [687, 566] width 164 height 18
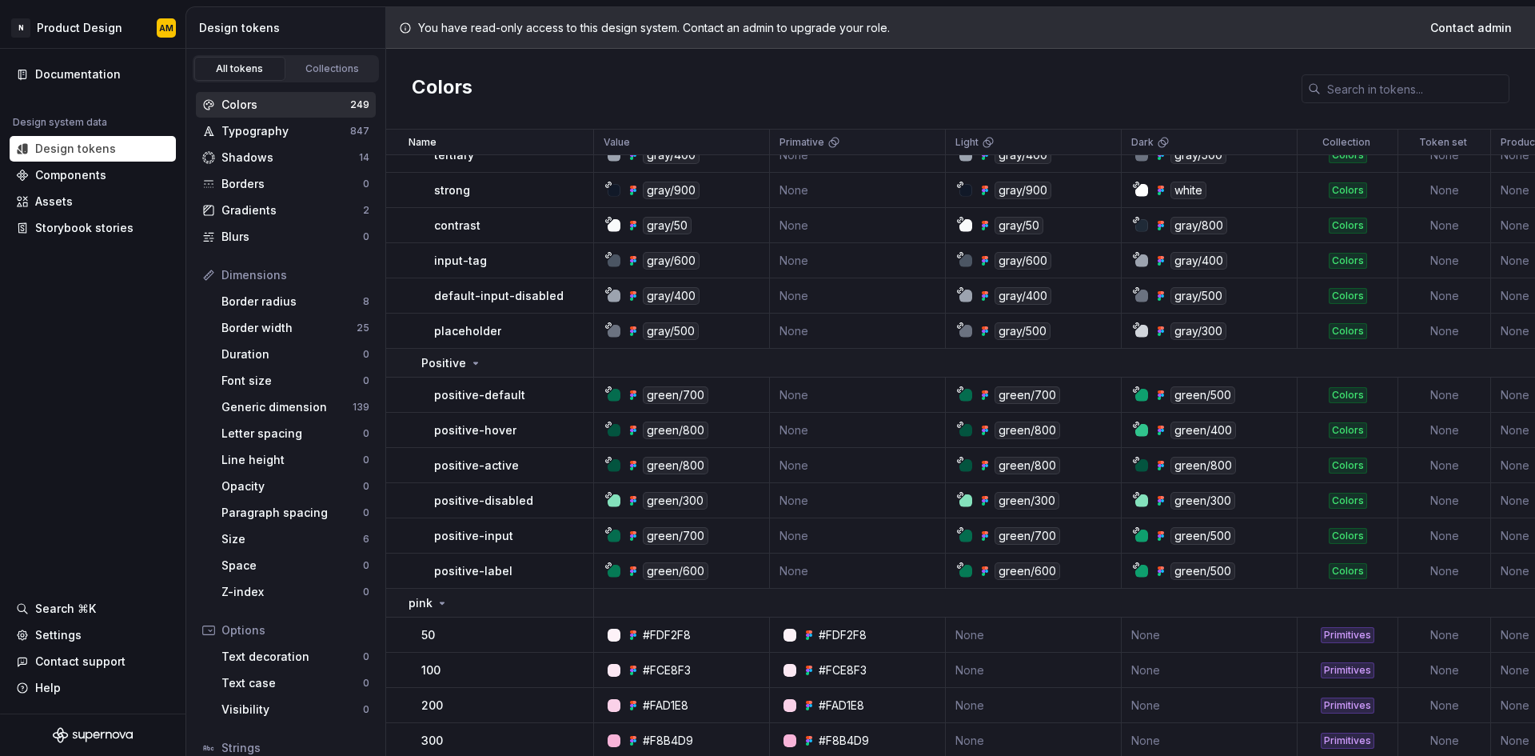
scroll to position [7117, 0]
